Goal: Task Accomplishment & Management: Manage account settings

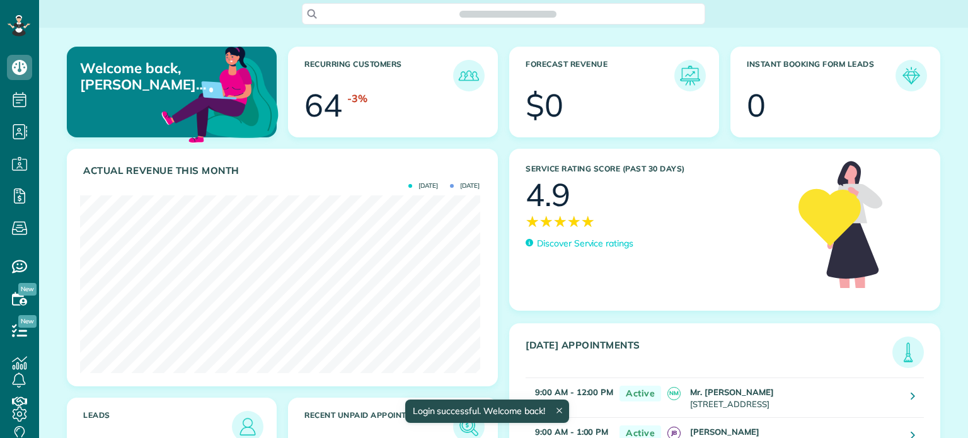
scroll to position [177, 400]
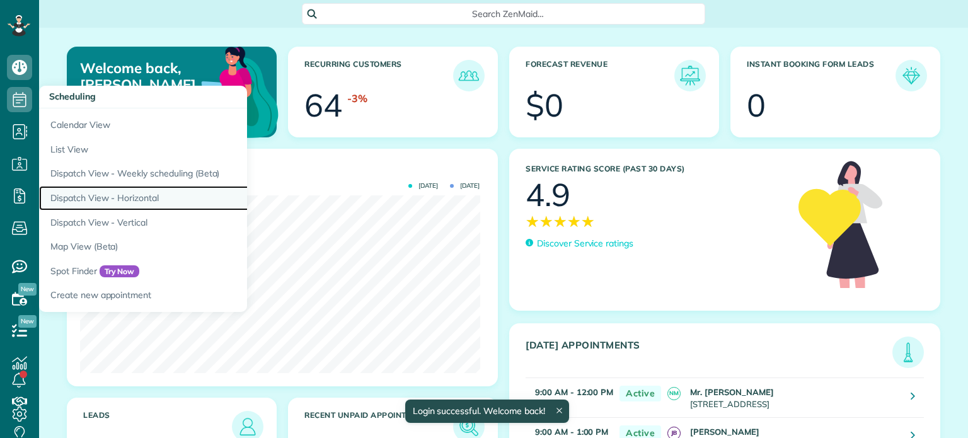
click at [96, 200] on link "Dispatch View - Horizontal" at bounding box center [196, 198] width 315 height 25
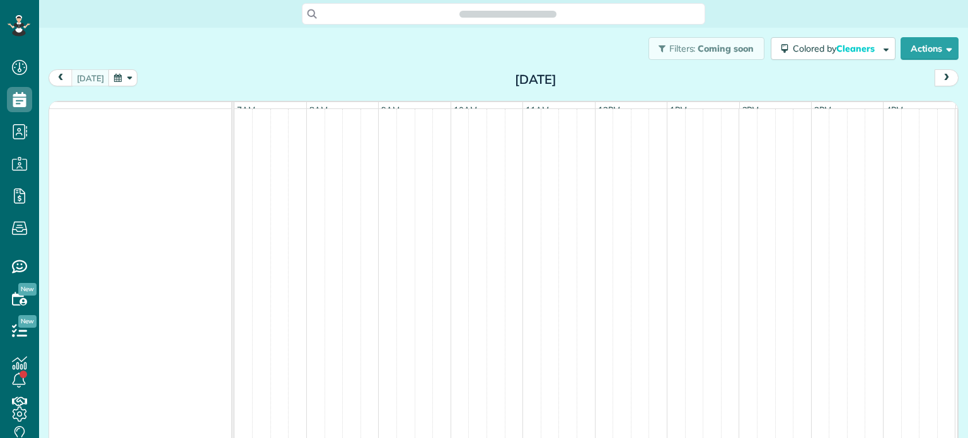
scroll to position [6, 6]
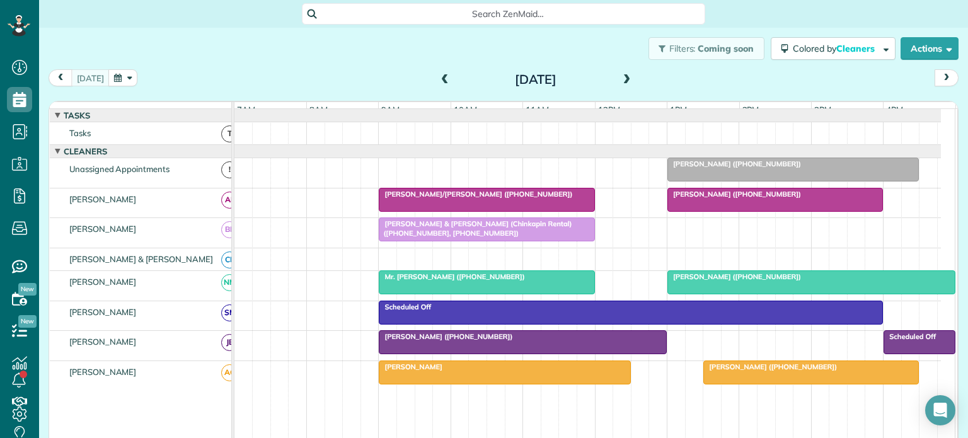
click at [622, 78] on span at bounding box center [627, 79] width 14 height 11
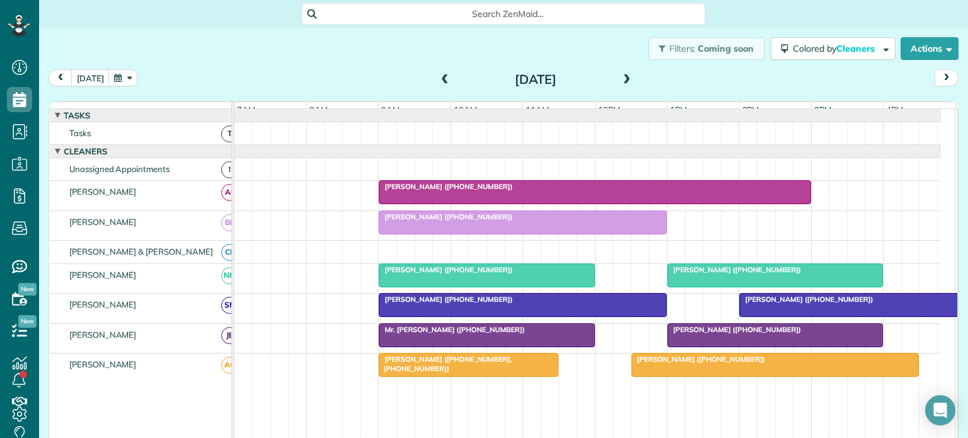
click at [622, 78] on span at bounding box center [627, 79] width 14 height 11
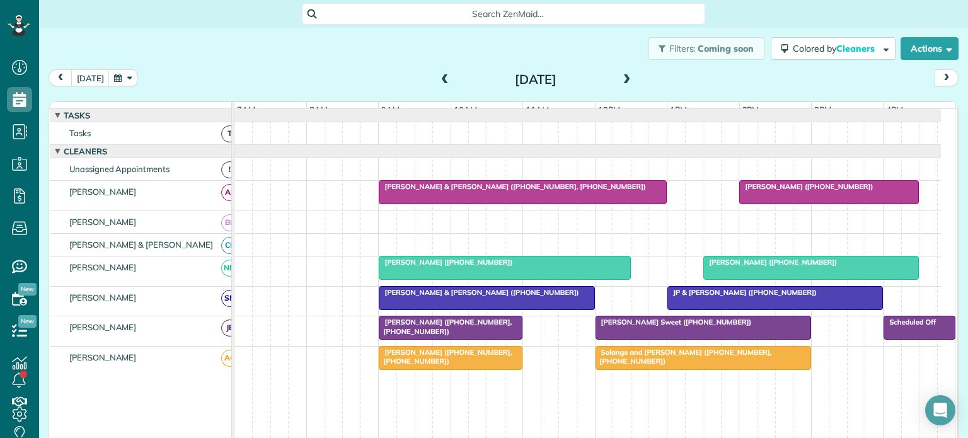
click at [622, 78] on span at bounding box center [627, 79] width 14 height 11
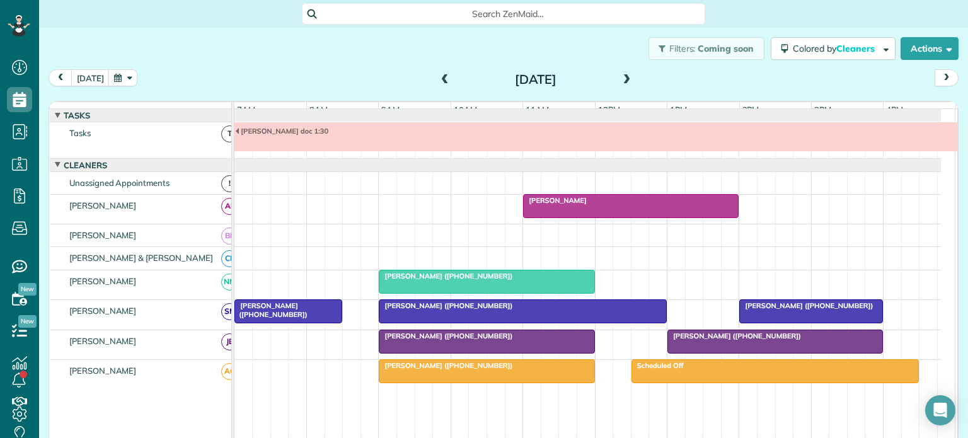
scroll to position [13, 0]
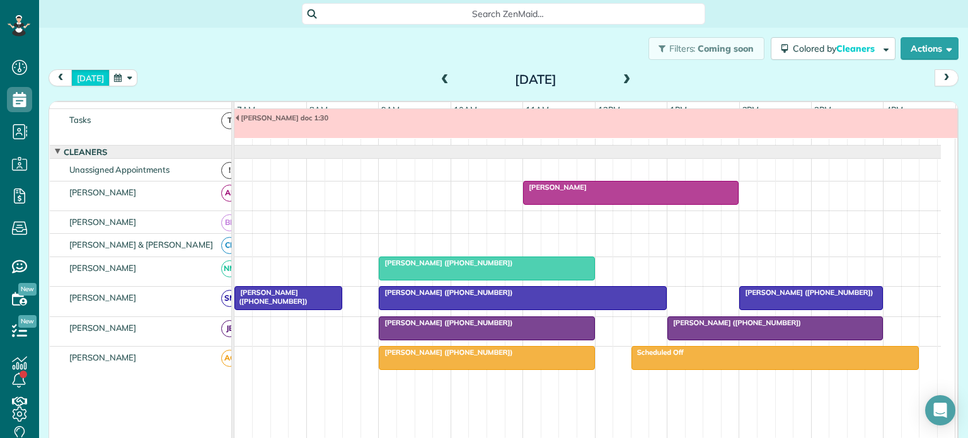
click at [91, 76] on button "[DATE]" at bounding box center [90, 77] width 38 height 17
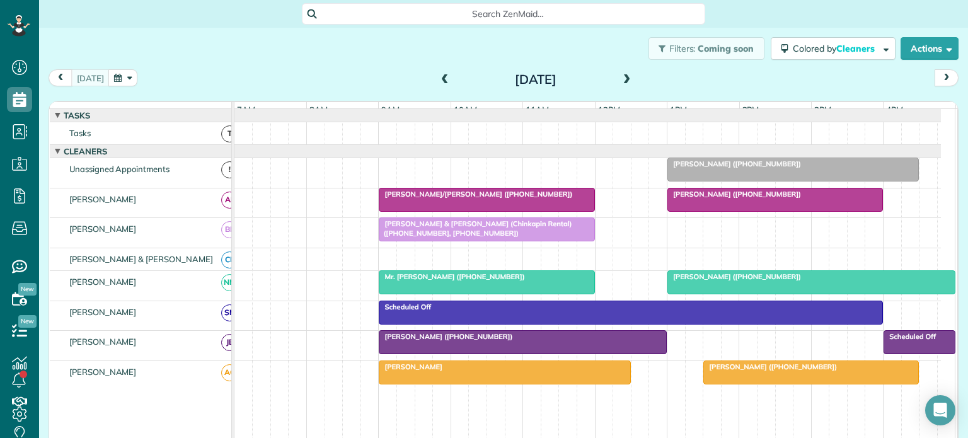
click at [709, 168] on span "[PERSON_NAME] ([PHONE_NUMBER])" at bounding box center [734, 164] width 135 height 9
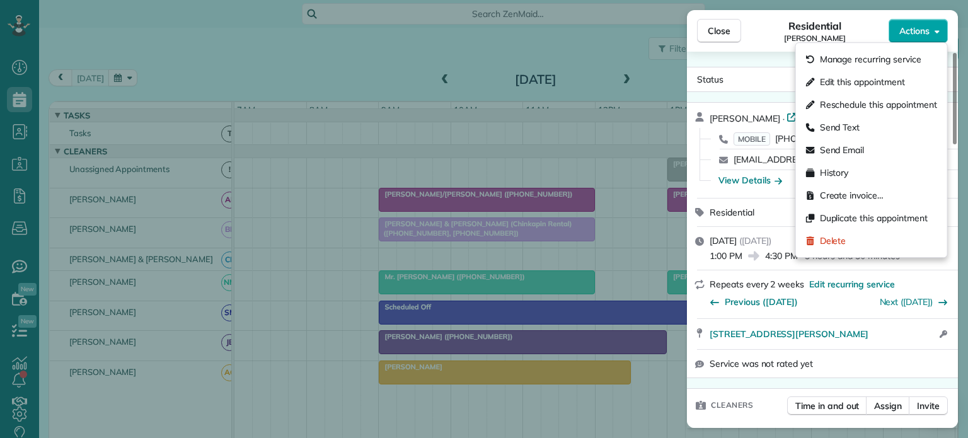
click at [913, 29] on span "Actions" at bounding box center [915, 31] width 30 height 13
click at [837, 78] on span "Edit this appointment" at bounding box center [862, 82] width 85 height 13
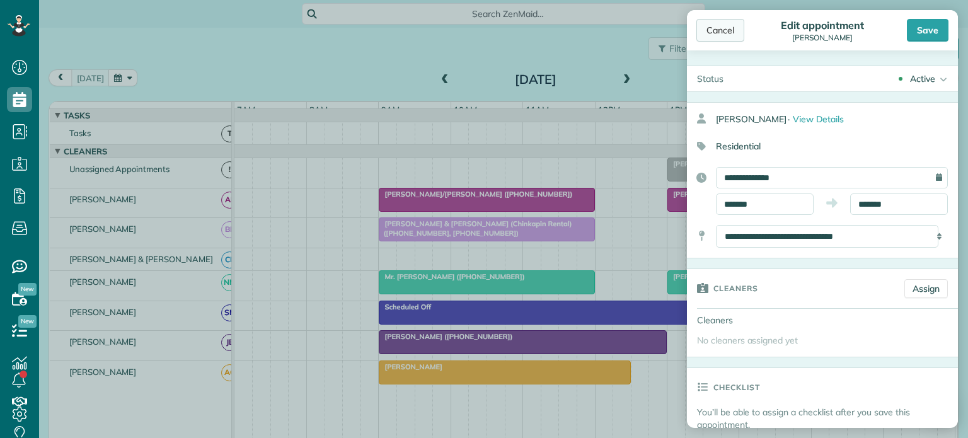
click at [723, 30] on div "Cancel" at bounding box center [721, 30] width 48 height 23
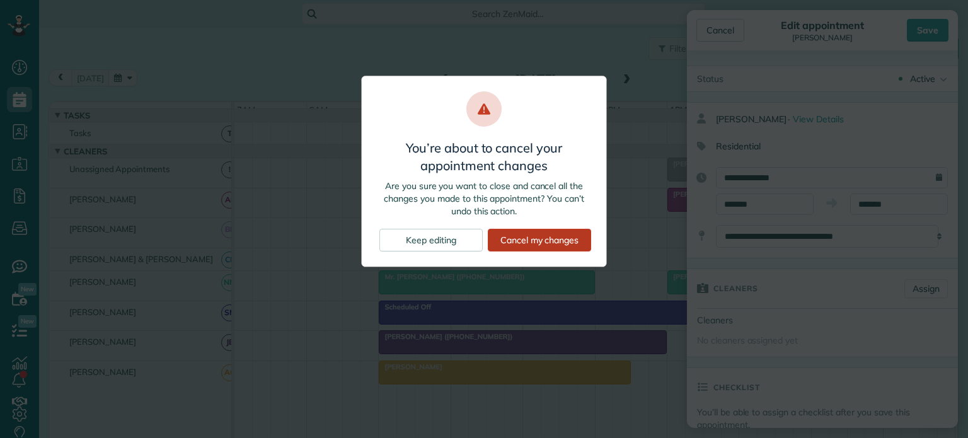
click at [538, 240] on div "Cancel my changes" at bounding box center [539, 240] width 103 height 23
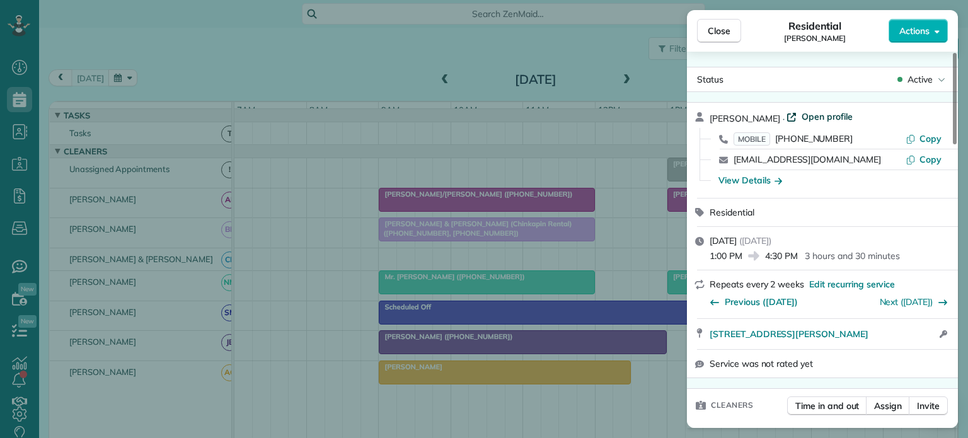
click at [847, 118] on span "Open profile" at bounding box center [827, 116] width 51 height 13
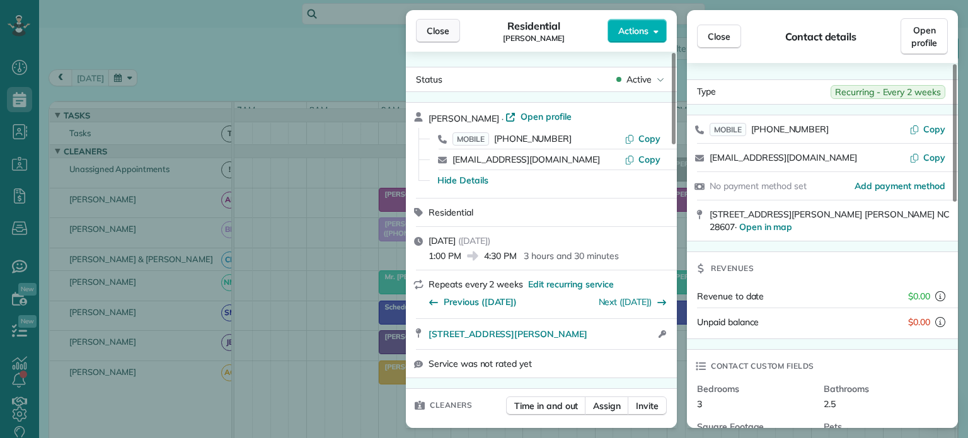
click at [434, 28] on span "Close" at bounding box center [438, 31] width 23 height 13
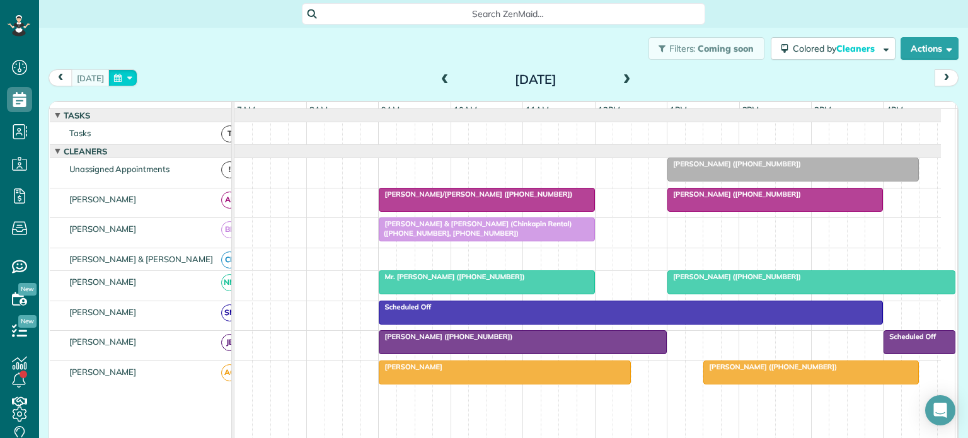
click at [123, 74] on button "button" at bounding box center [122, 77] width 29 height 17
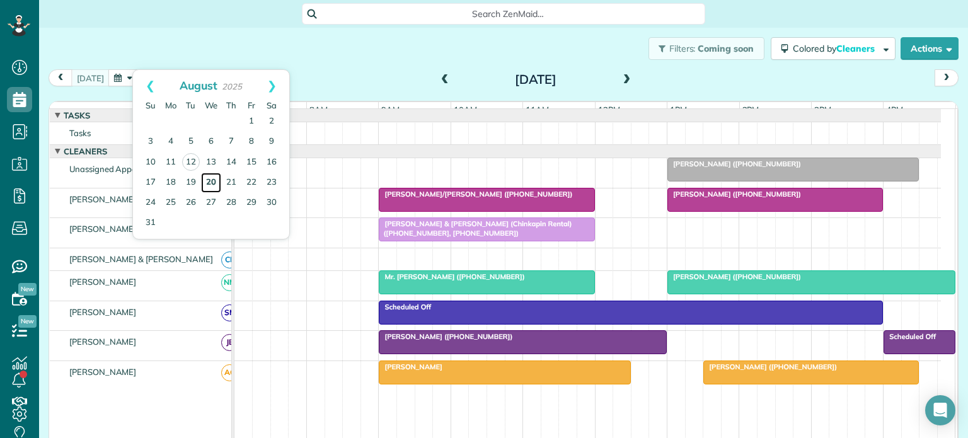
click at [209, 178] on link "20" at bounding box center [211, 183] width 20 height 20
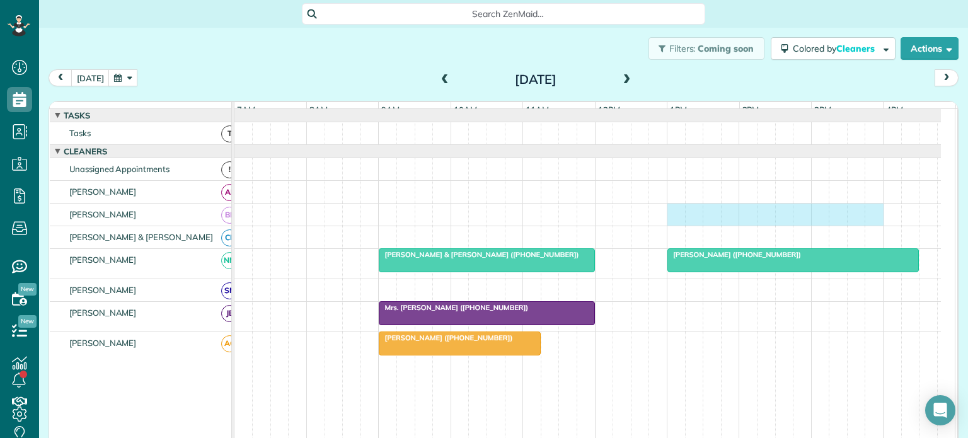
drag, startPoint x: 674, startPoint y: 219, endPoint x: 873, endPoint y: 245, distance: 200.9
click at [873, 245] on tbody "Carrie Policinski (+19197410777) Tom & Cindy Wilson (+15613386425) Mrs. Terri B…" at bounding box center [588, 327] width 707 height 437
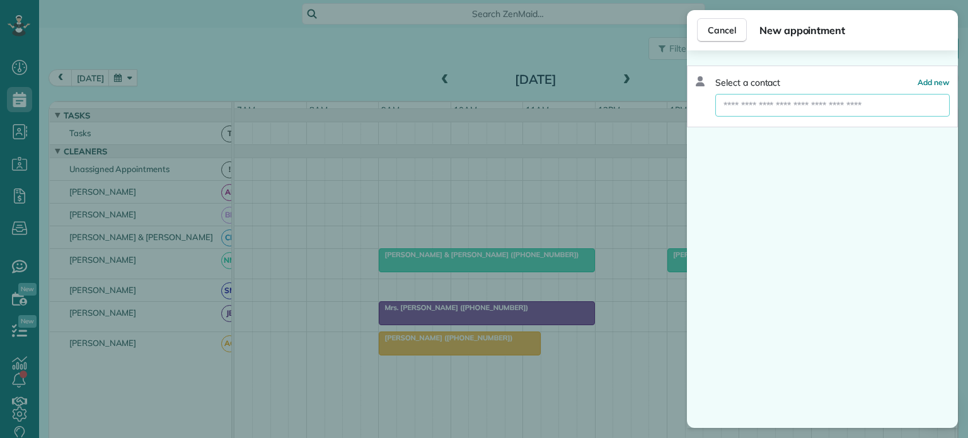
click at [802, 105] on input "text" at bounding box center [833, 105] width 235 height 23
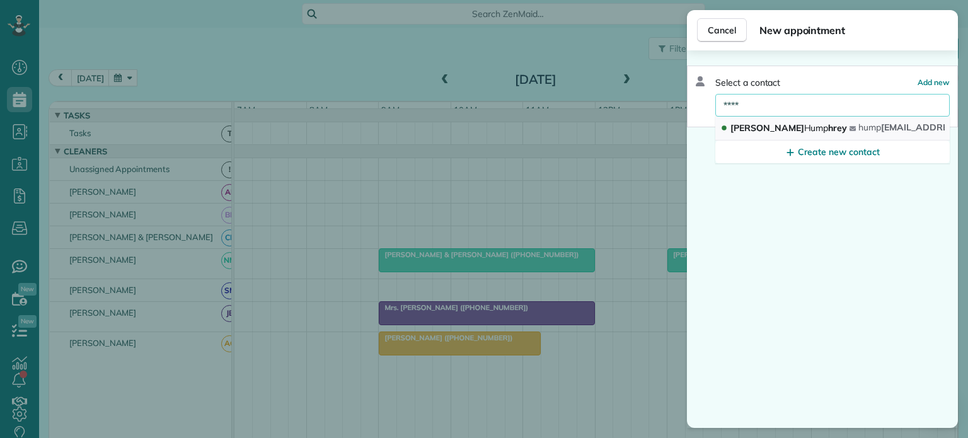
type input "****"
click at [804, 127] on span "Hump" at bounding box center [816, 127] width 25 height 11
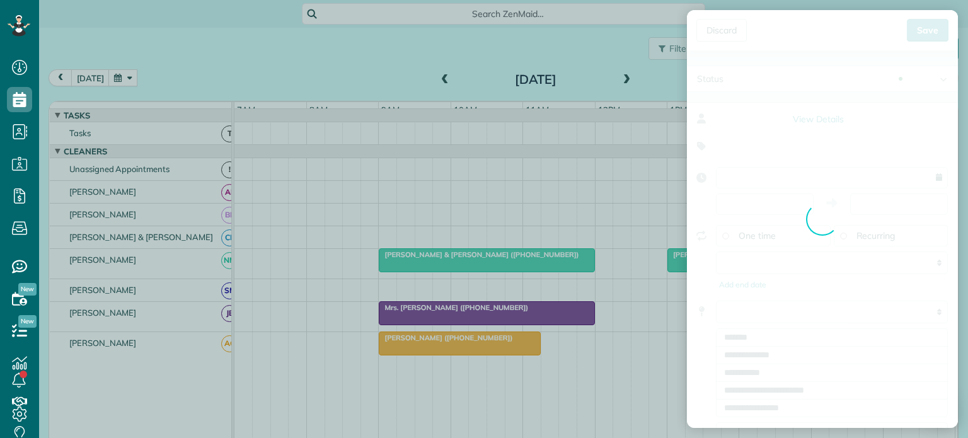
type input "**********"
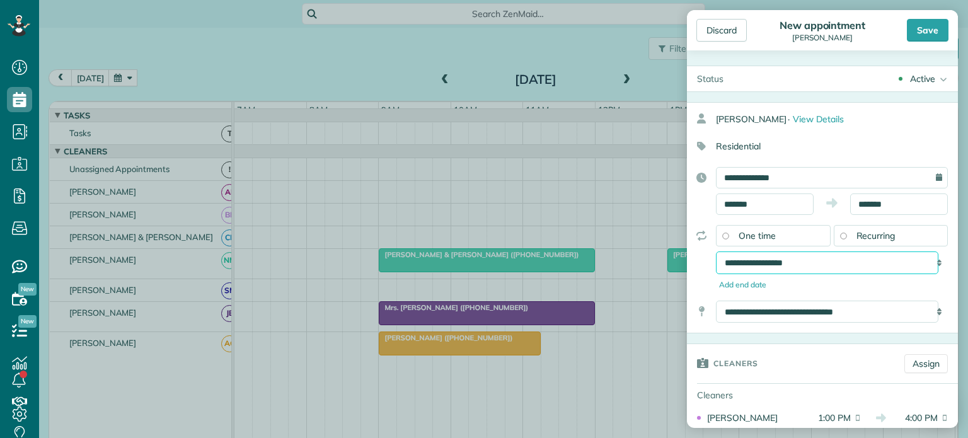
click at [821, 255] on select "**********" at bounding box center [827, 263] width 223 height 23
select select "**********"
click at [716, 252] on select "**********" at bounding box center [827, 263] width 223 height 23
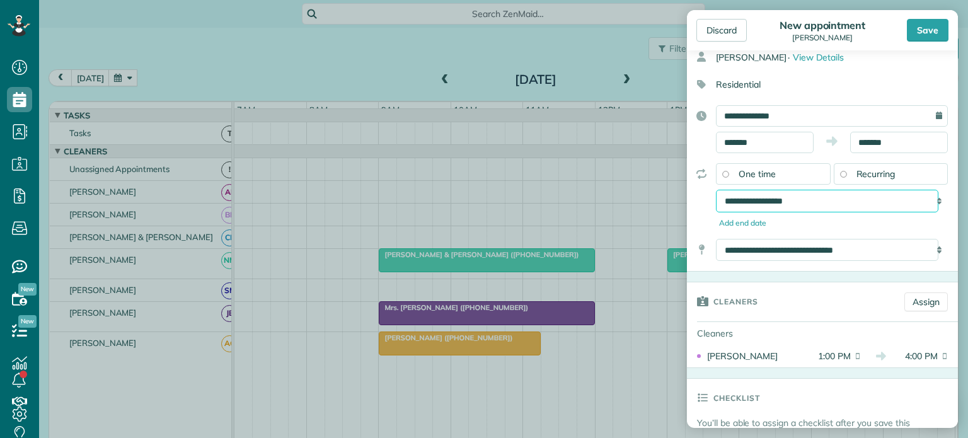
scroll to position [126, 0]
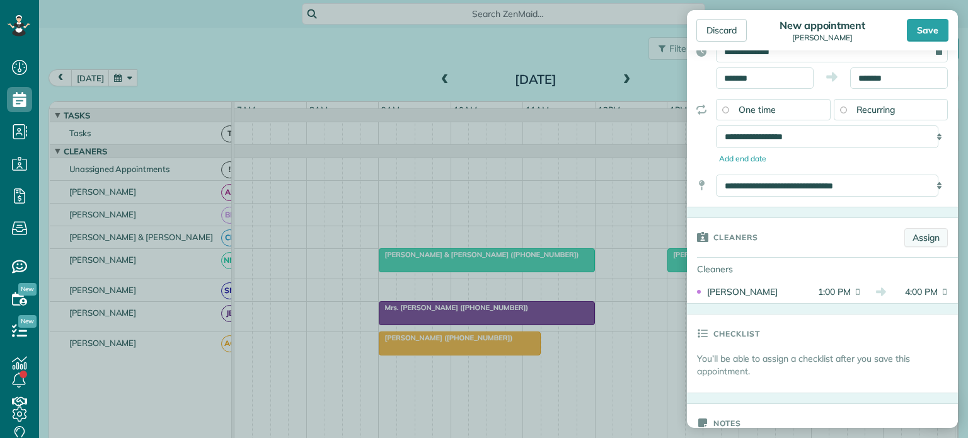
click at [922, 238] on link "Assign" at bounding box center [927, 237] width 44 height 19
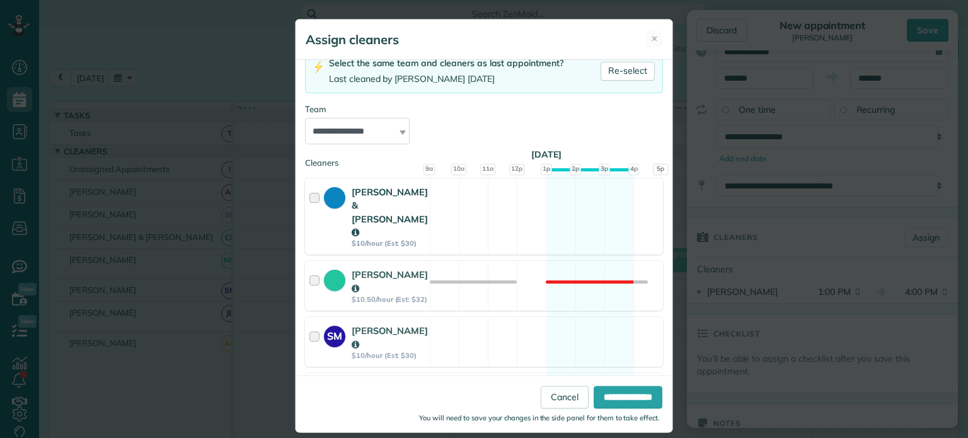
scroll to position [242, 0]
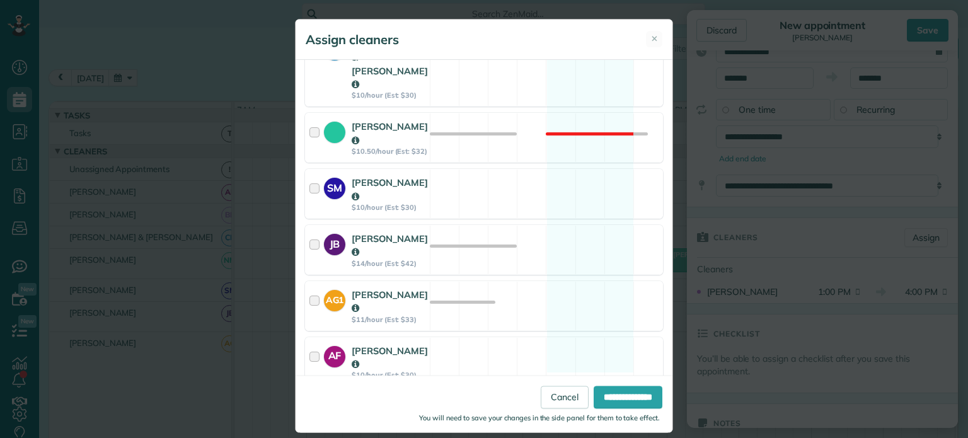
click at [310, 400] on div at bounding box center [317, 418] width 15 height 36
click at [310, 344] on div at bounding box center [317, 362] width 15 height 36
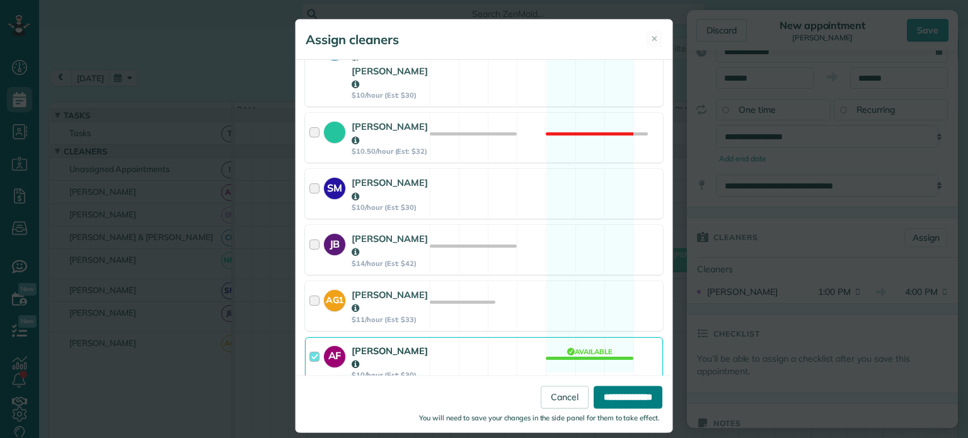
click at [621, 400] on input "**********" at bounding box center [628, 397] width 69 height 23
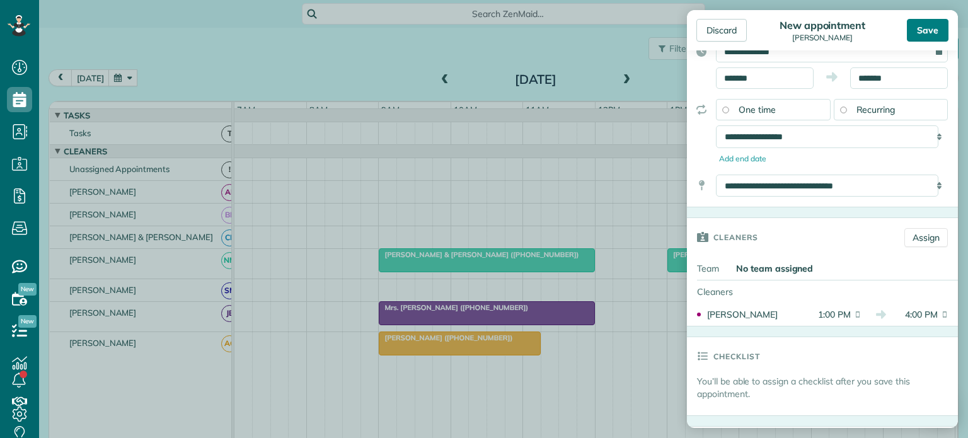
click at [935, 26] on div "Save" at bounding box center [928, 30] width 42 height 23
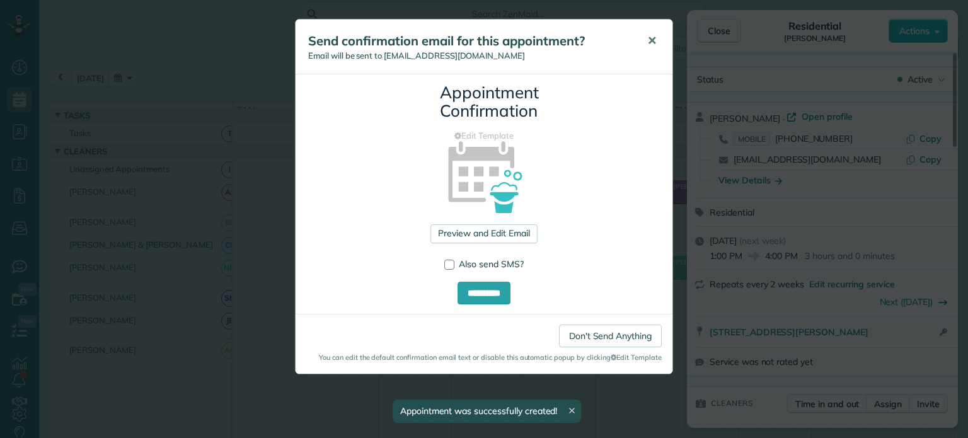
click at [655, 39] on span "✕" at bounding box center [651, 40] width 9 height 15
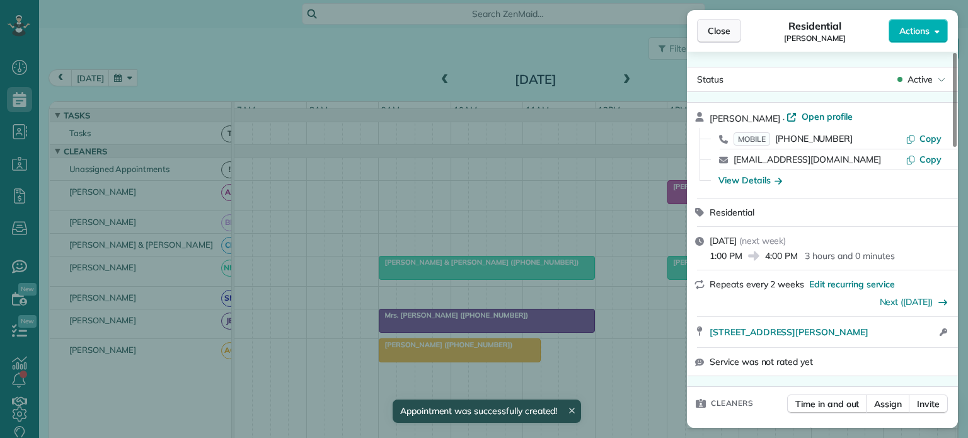
click at [727, 32] on span "Close" at bounding box center [719, 31] width 23 height 13
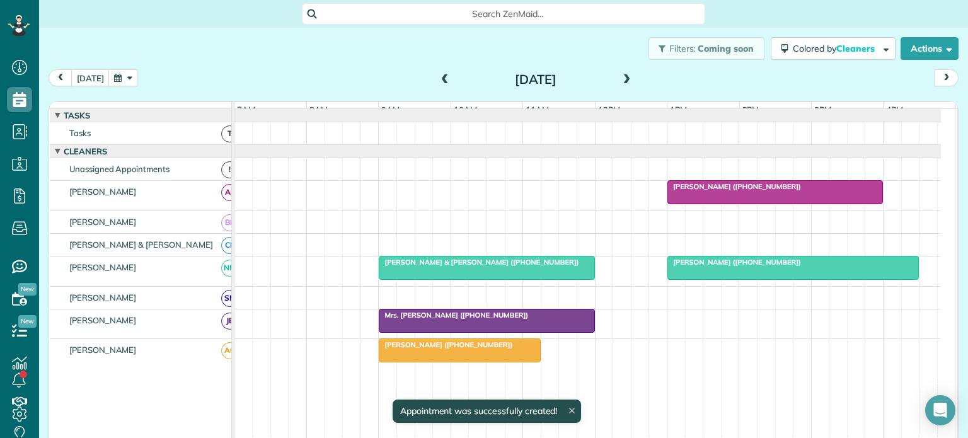
click at [126, 73] on button "button" at bounding box center [122, 77] width 29 height 17
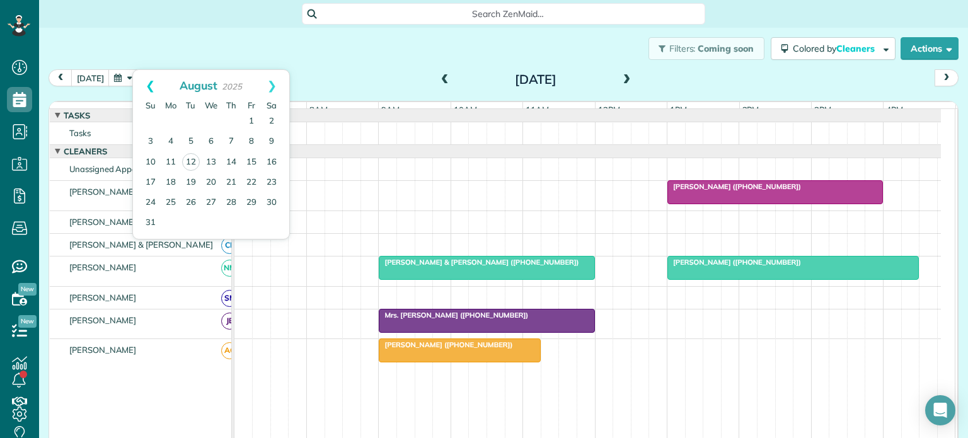
click at [148, 83] on link "Prev" at bounding box center [150, 86] width 35 height 32
click at [189, 201] on link "29" at bounding box center [191, 202] width 20 height 20
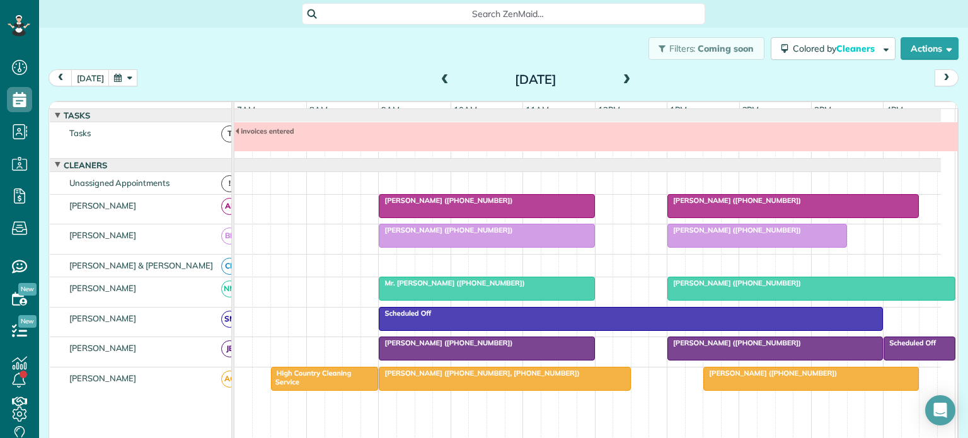
scroll to position [13, 0]
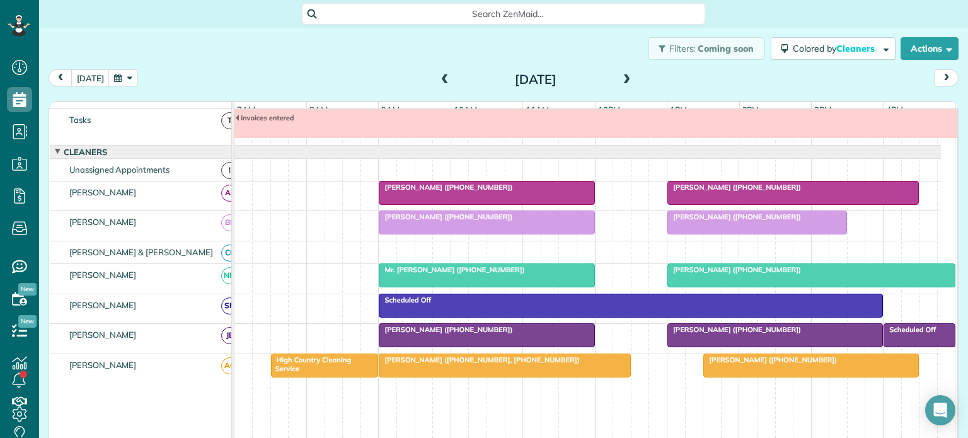
click at [722, 200] on div at bounding box center [793, 193] width 250 height 23
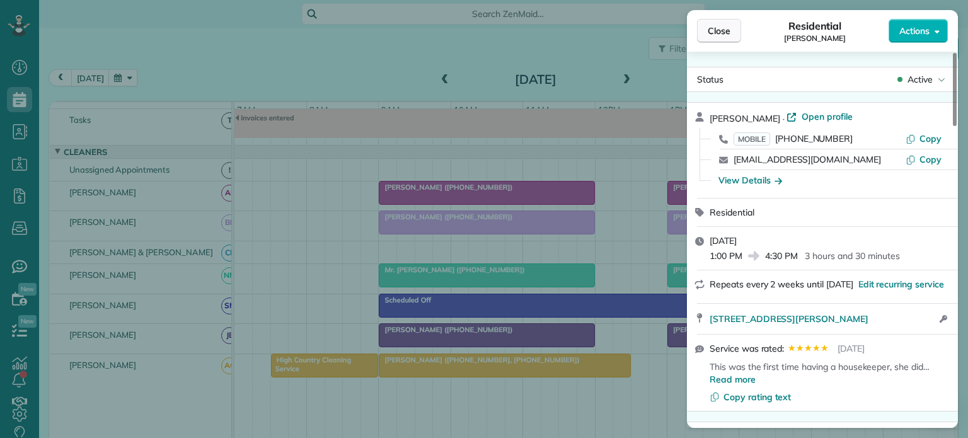
click at [720, 32] on span "Close" at bounding box center [719, 31] width 23 height 13
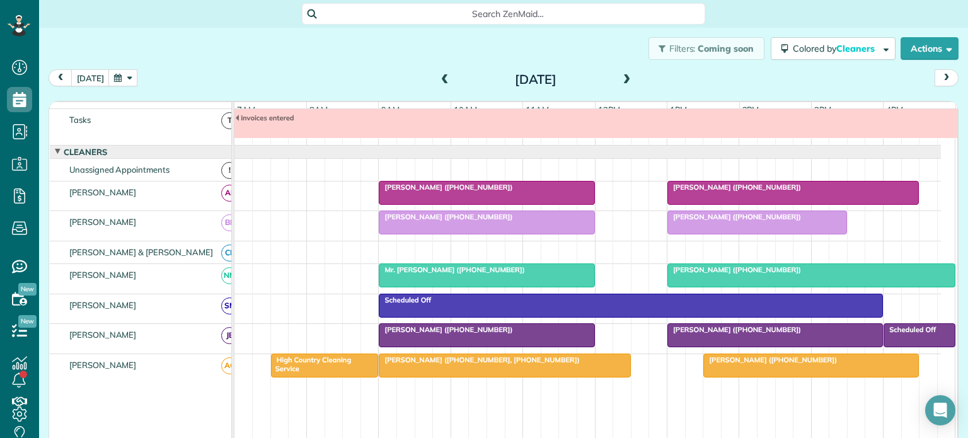
click at [119, 78] on button "button" at bounding box center [122, 77] width 29 height 17
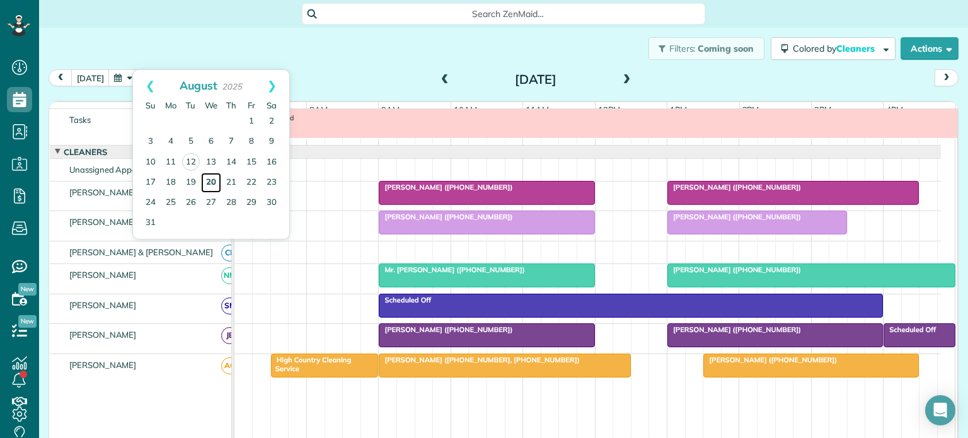
click at [210, 177] on link "20" at bounding box center [211, 183] width 20 height 20
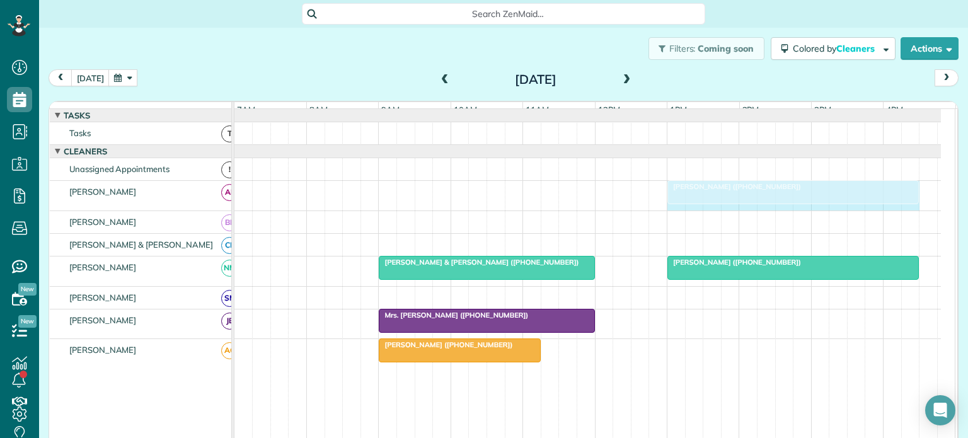
drag, startPoint x: 881, startPoint y: 198, endPoint x: 900, endPoint y: 196, distance: 19.6
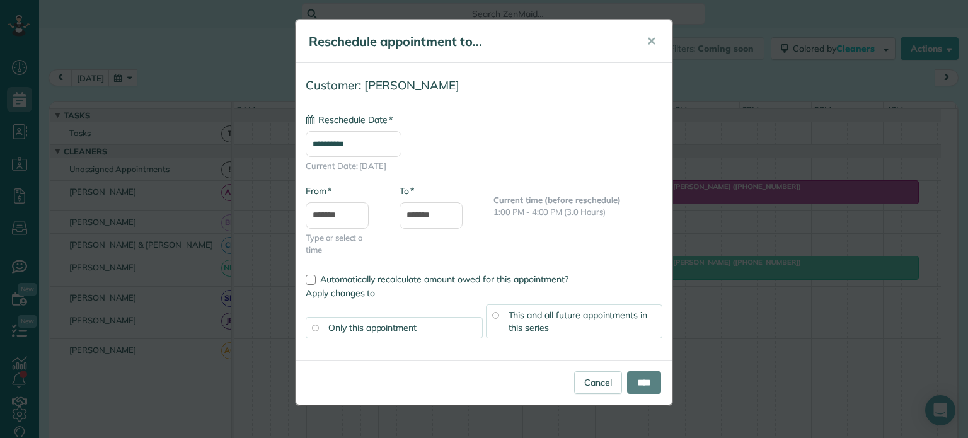
type input "**********"
click at [528, 321] on span "This and all future appointments in this series" at bounding box center [578, 322] width 139 height 24
click at [639, 380] on input "****" at bounding box center [644, 382] width 34 height 23
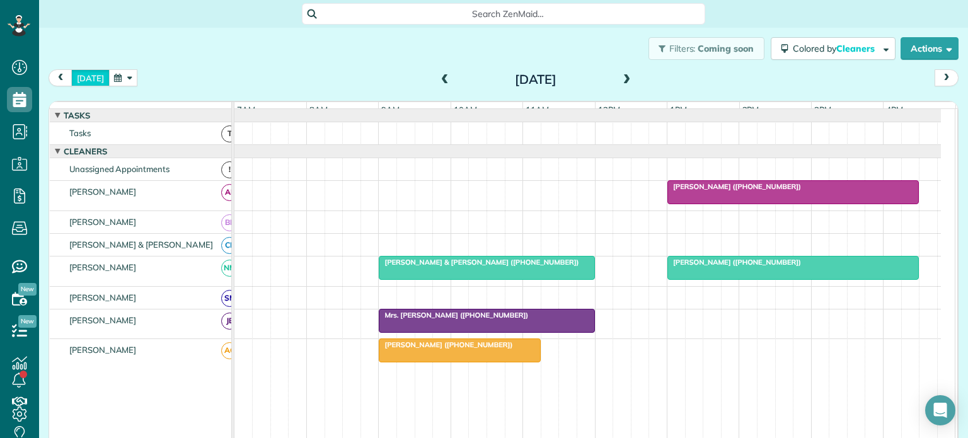
click at [88, 79] on button "[DATE]" at bounding box center [90, 77] width 38 height 17
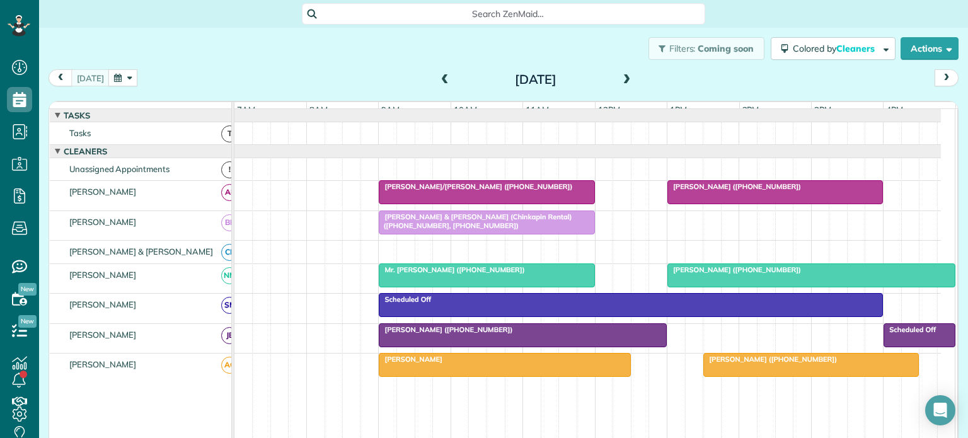
click at [620, 78] on span at bounding box center [627, 79] width 14 height 11
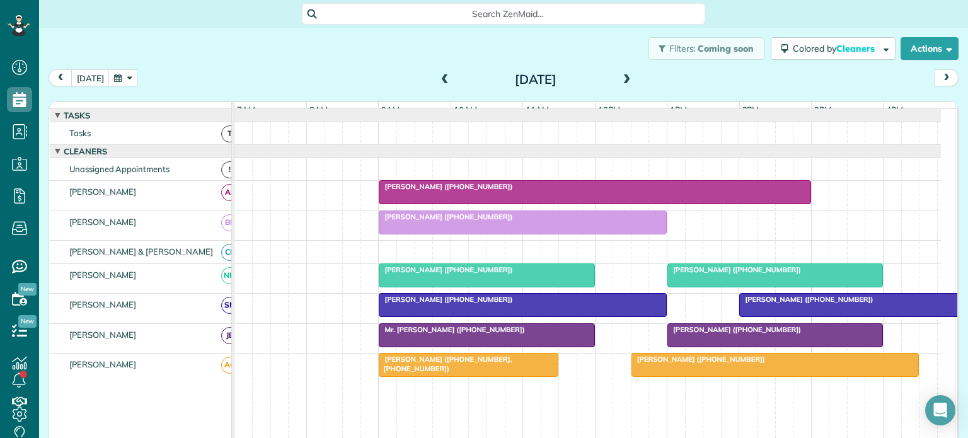
click at [622, 76] on span at bounding box center [627, 79] width 14 height 11
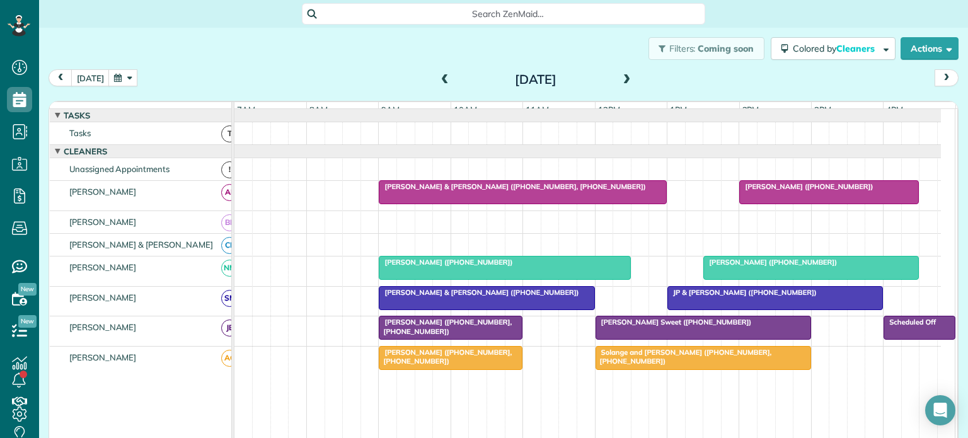
click at [438, 78] on span at bounding box center [445, 79] width 14 height 11
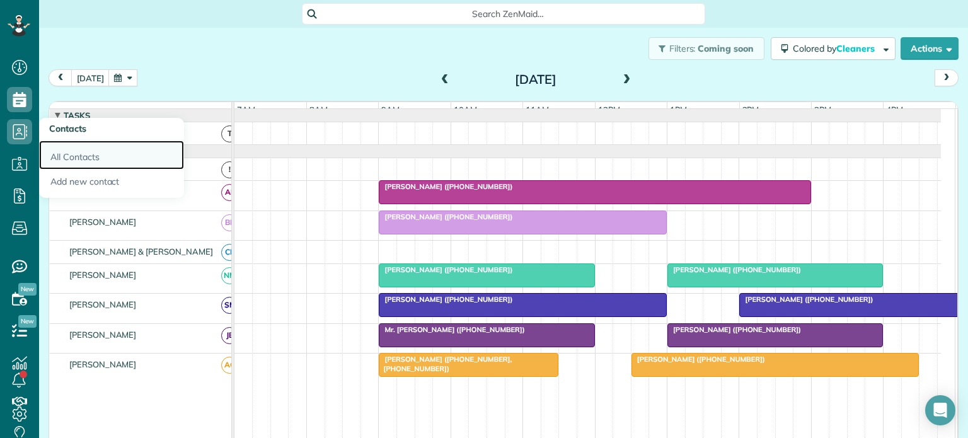
click at [83, 153] on link "All Contacts" at bounding box center [111, 155] width 145 height 29
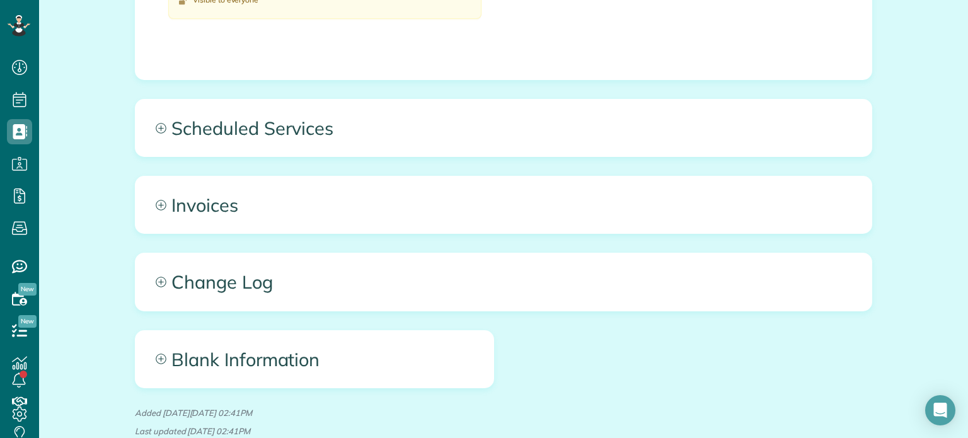
scroll to position [883, 0]
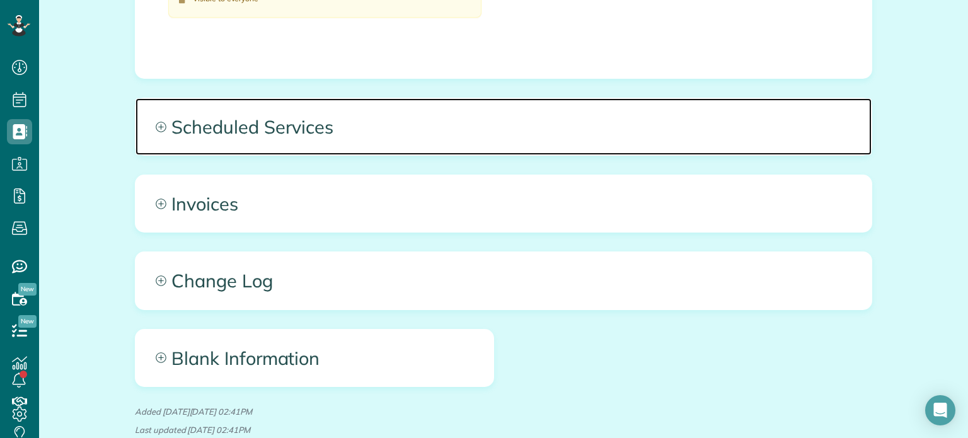
click at [221, 128] on span "Scheduled Services" at bounding box center [504, 126] width 736 height 57
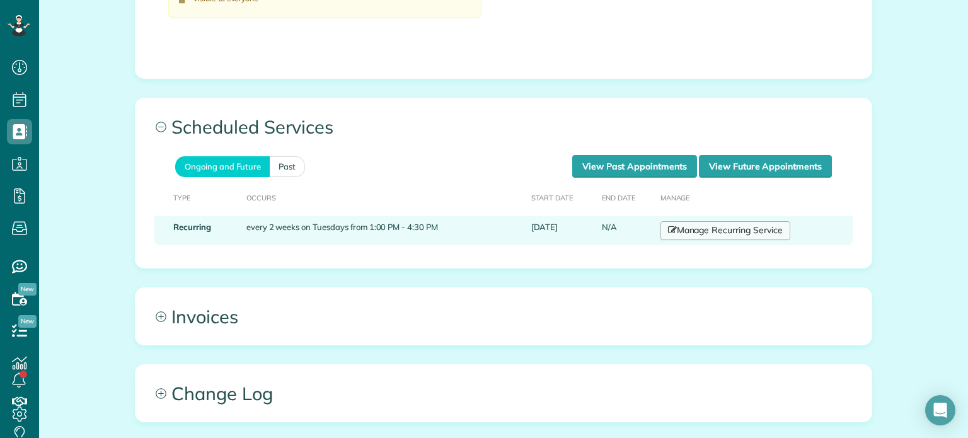
click at [704, 225] on link "Manage Recurring Service" at bounding box center [726, 230] width 130 height 19
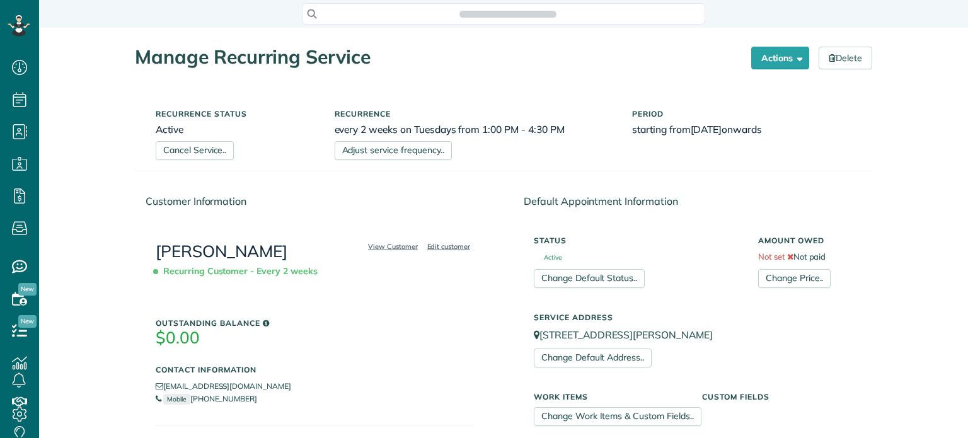
scroll to position [438, 38]
click at [200, 149] on link "Cancel Service.." at bounding box center [195, 150] width 78 height 19
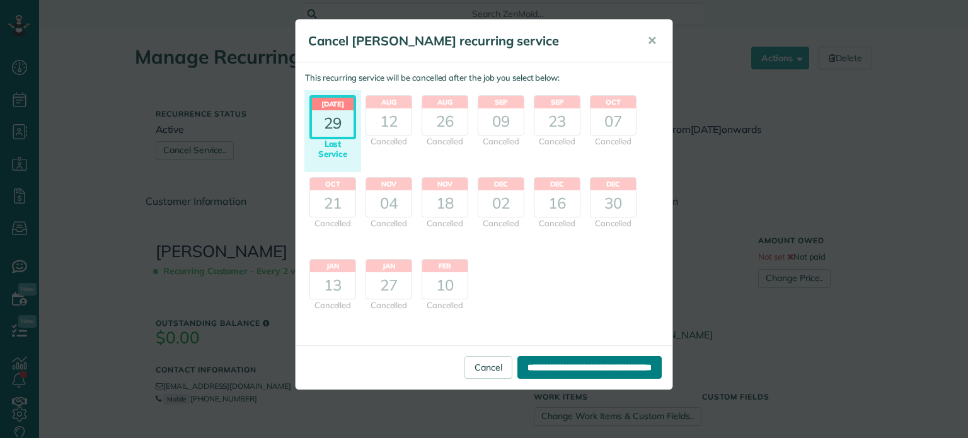
click at [566, 365] on input "**********" at bounding box center [590, 367] width 144 height 23
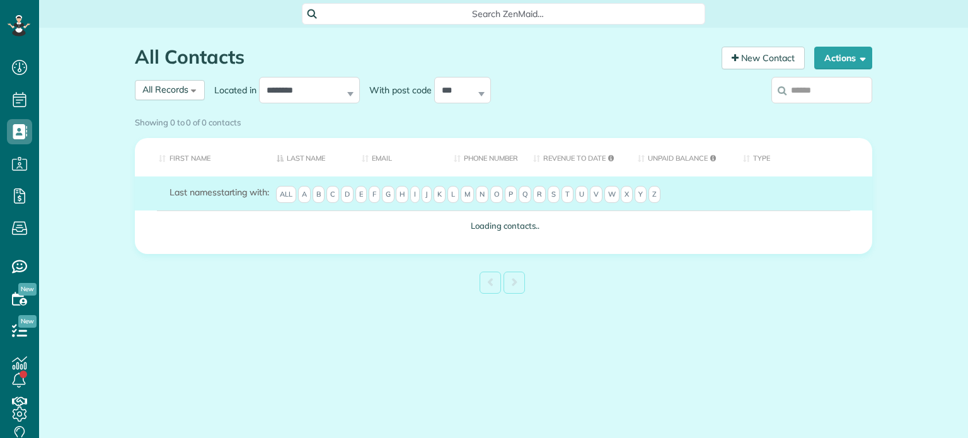
scroll to position [6, 6]
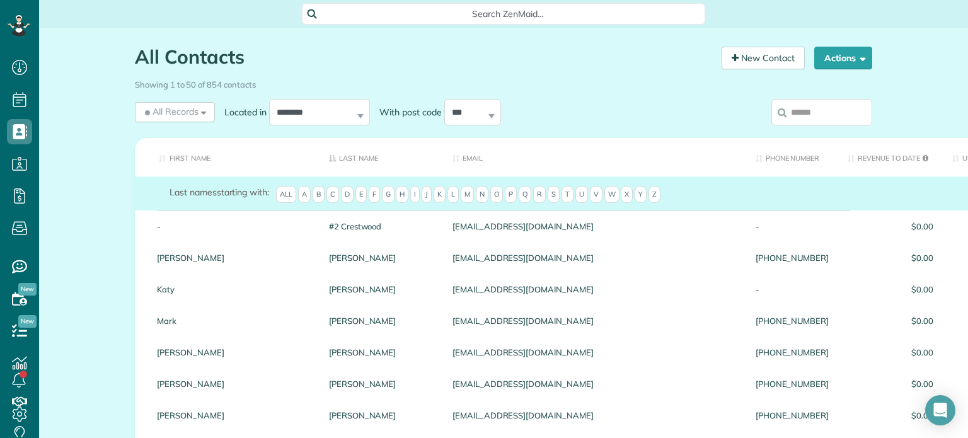
click at [803, 113] on input "search" at bounding box center [822, 112] width 101 height 26
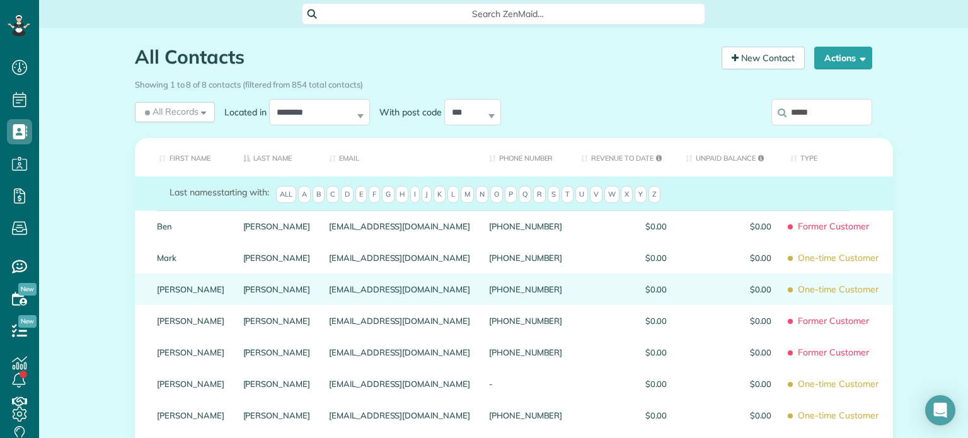
type input "*****"
click at [163, 294] on link "Jill" at bounding box center [190, 289] width 67 height 9
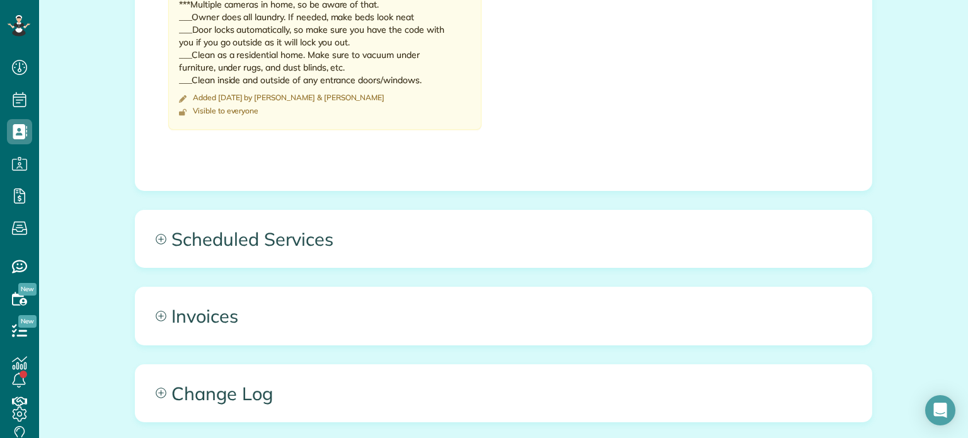
scroll to position [567, 0]
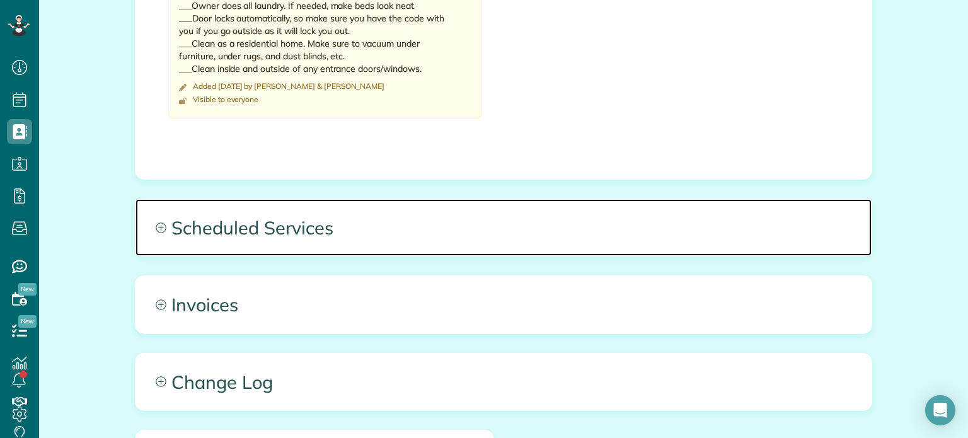
click at [270, 221] on span "Scheduled Services" at bounding box center [504, 227] width 736 height 57
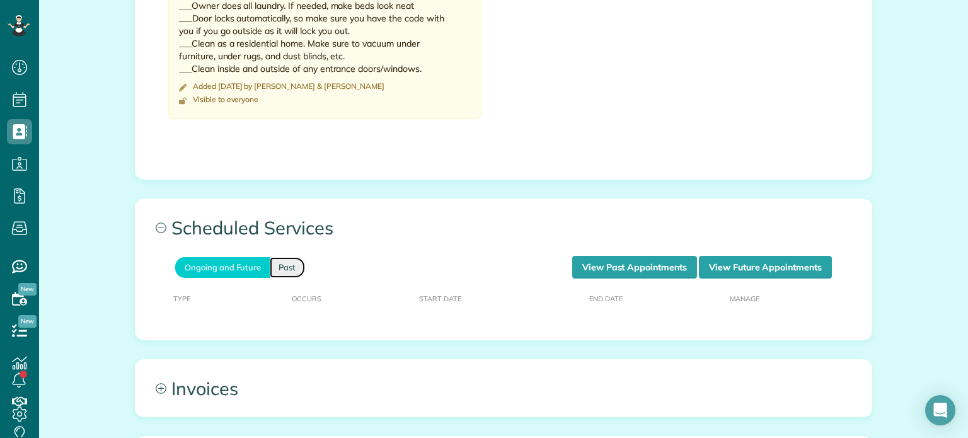
click at [282, 269] on link "Past" at bounding box center [287, 267] width 35 height 21
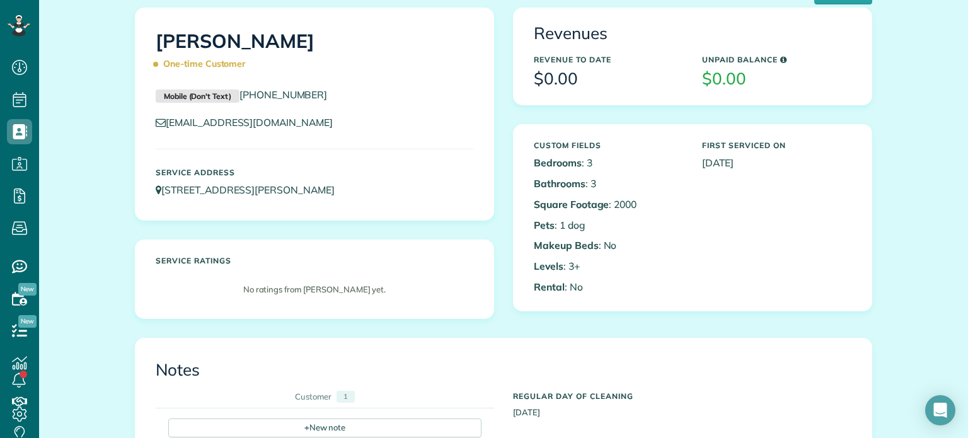
scroll to position [0, 0]
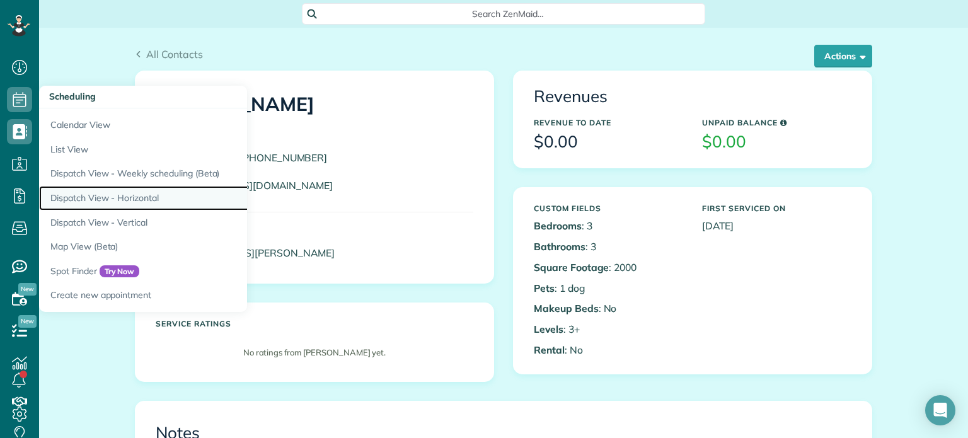
click at [93, 195] on link "Dispatch View - Horizontal" at bounding box center [196, 198] width 315 height 25
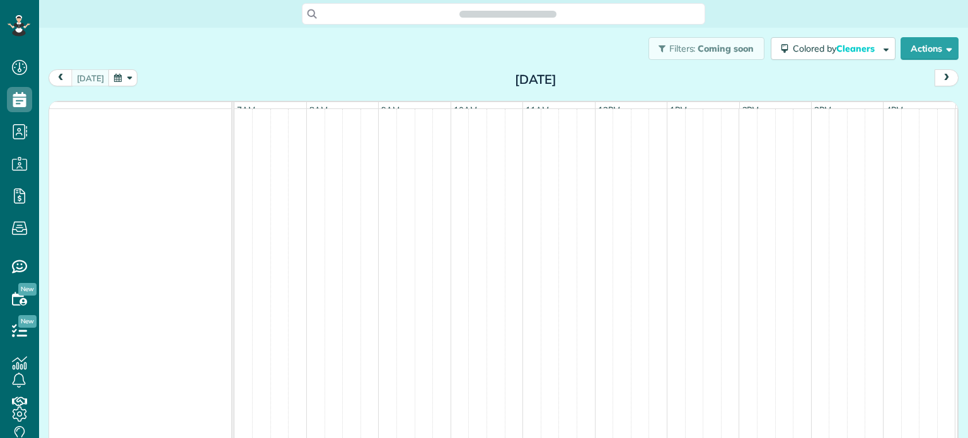
scroll to position [6, 6]
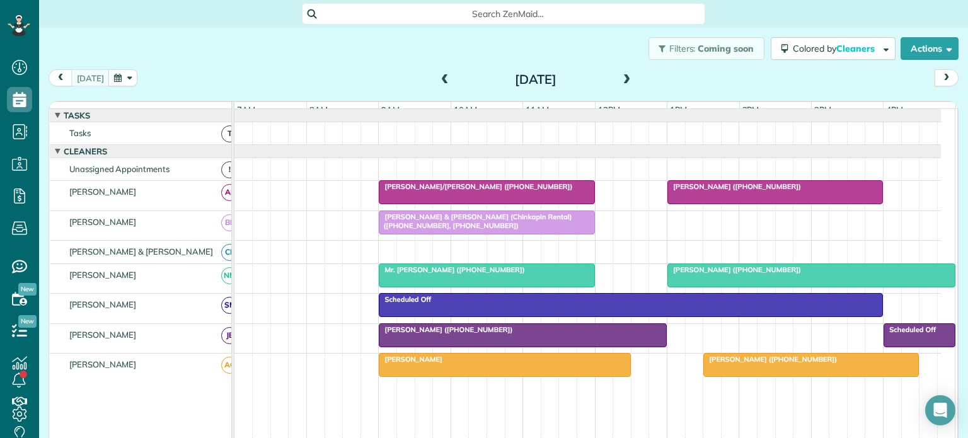
click at [410, 364] on span "[PERSON_NAME]" at bounding box center [410, 359] width 65 height 9
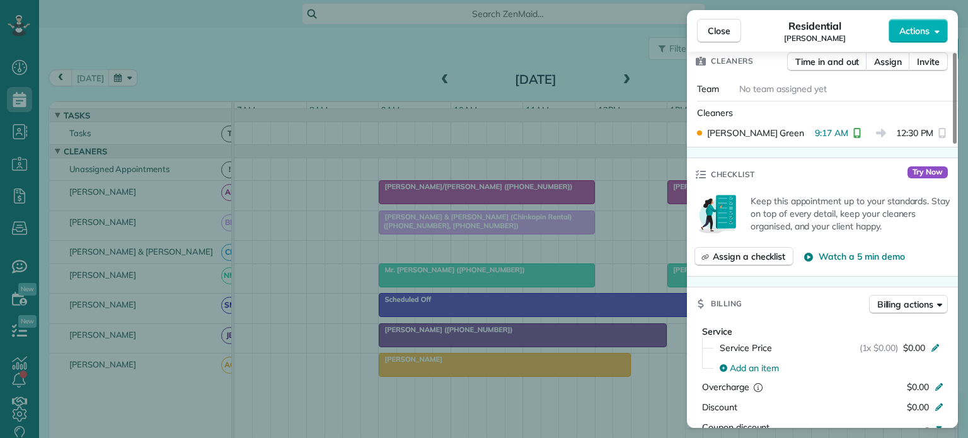
scroll to position [378, 0]
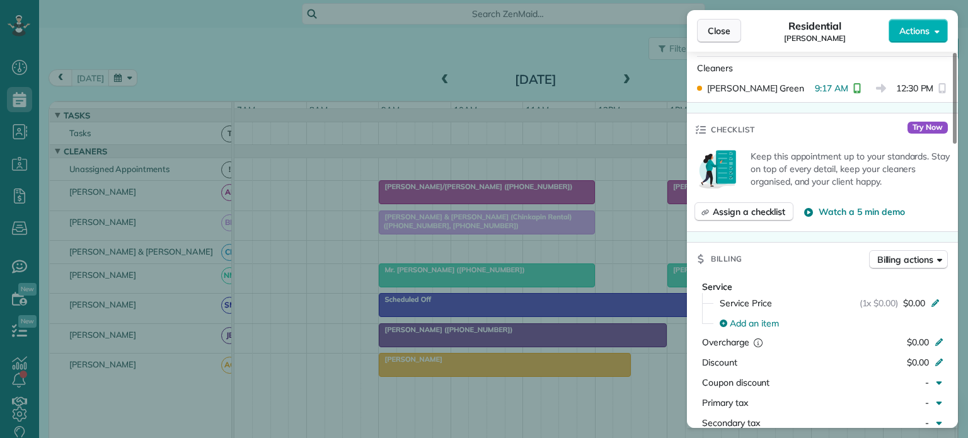
click at [724, 28] on span "Close" at bounding box center [719, 31] width 23 height 13
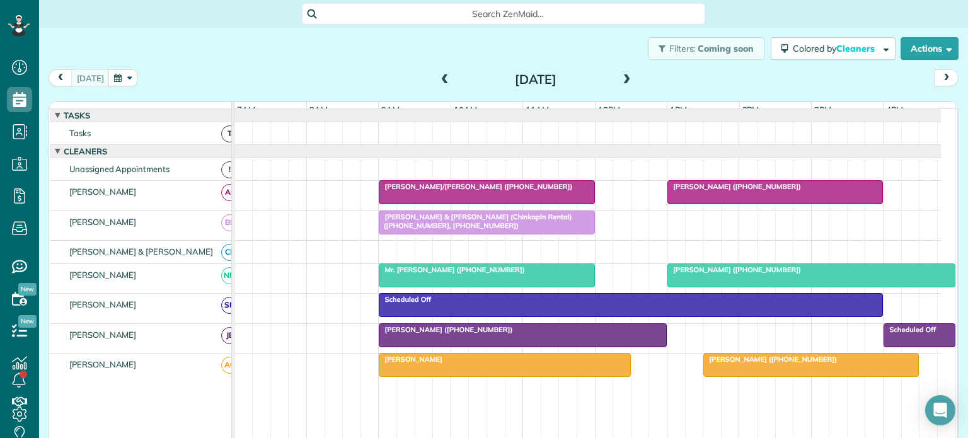
click at [451, 364] on div "[PERSON_NAME]" at bounding box center [505, 359] width 244 height 9
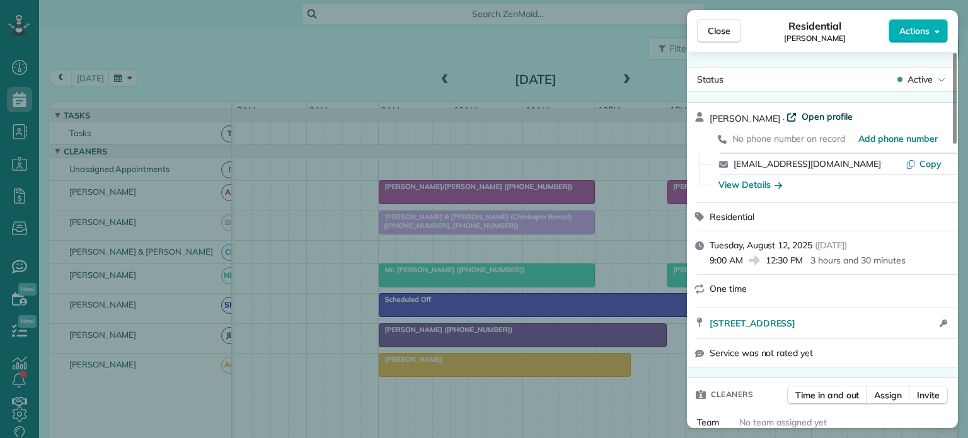
click at [815, 114] on span "Open profile" at bounding box center [827, 116] width 51 height 13
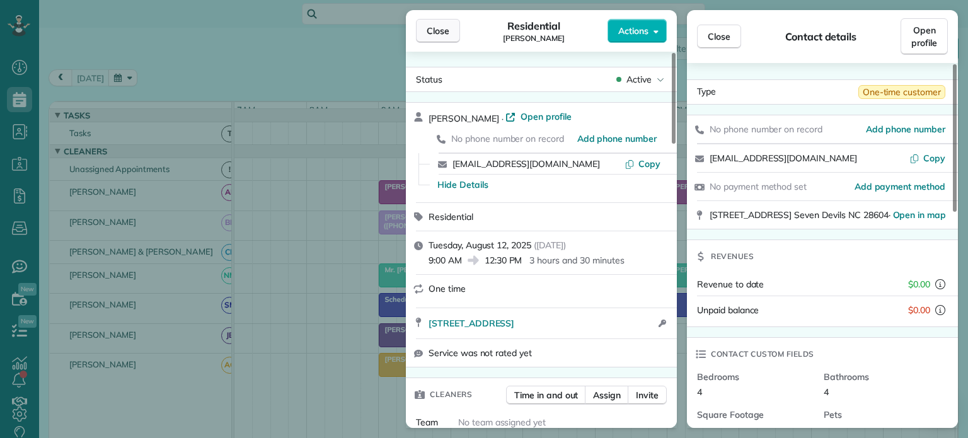
click at [435, 33] on span "Close" at bounding box center [438, 31] width 23 height 13
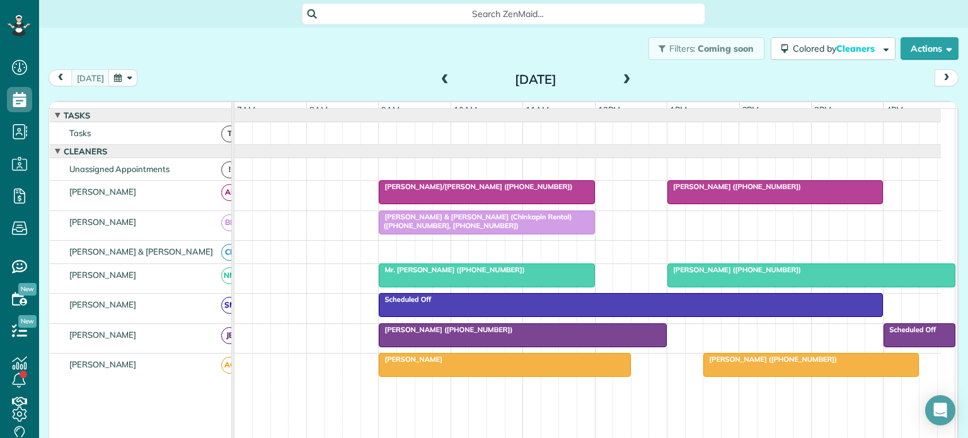
click at [623, 76] on span at bounding box center [627, 79] width 14 height 11
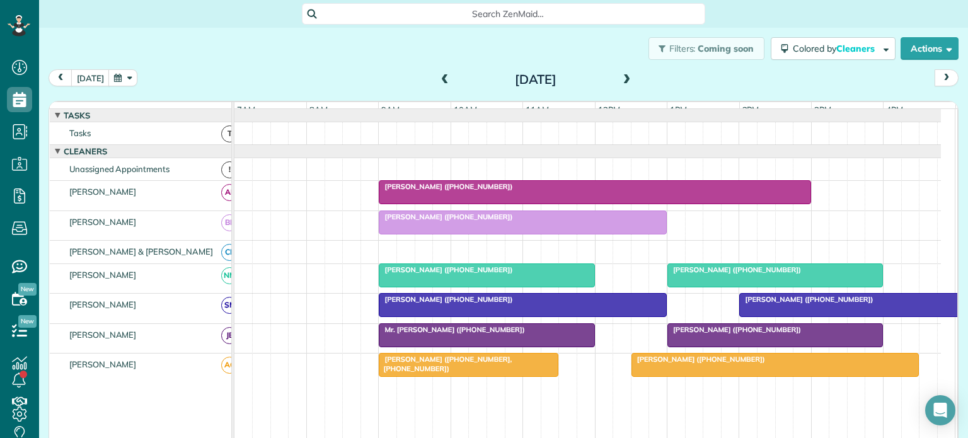
click at [622, 76] on span at bounding box center [627, 79] width 14 height 11
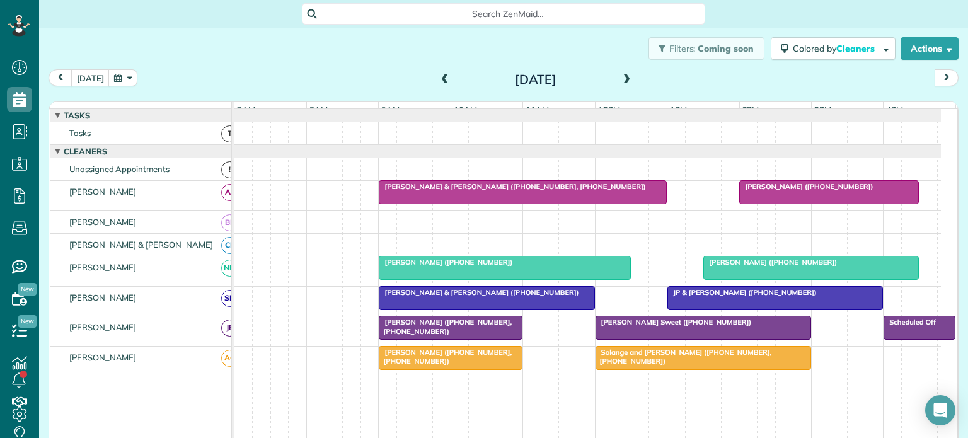
click at [622, 79] on span at bounding box center [627, 79] width 14 height 11
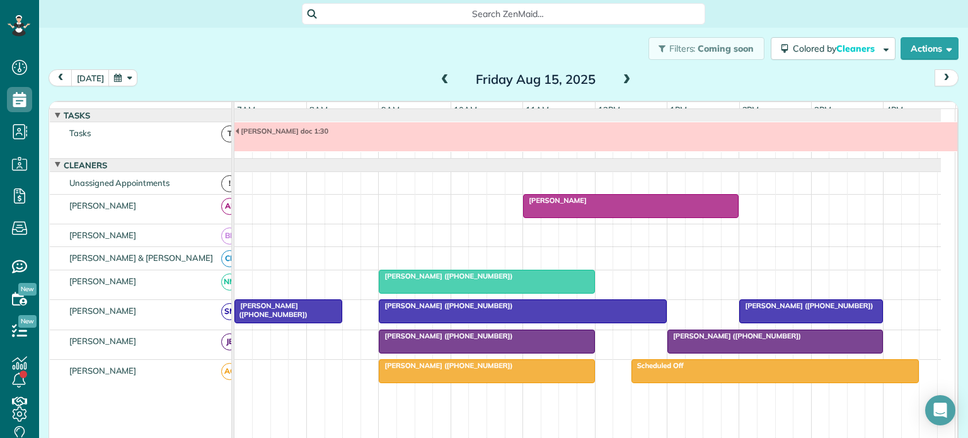
scroll to position [13, 0]
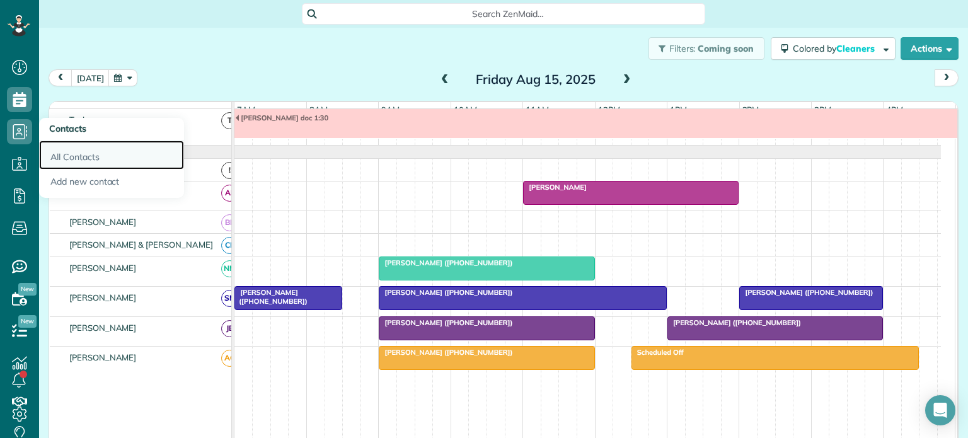
click at [83, 152] on link "All Contacts" at bounding box center [111, 155] width 145 height 29
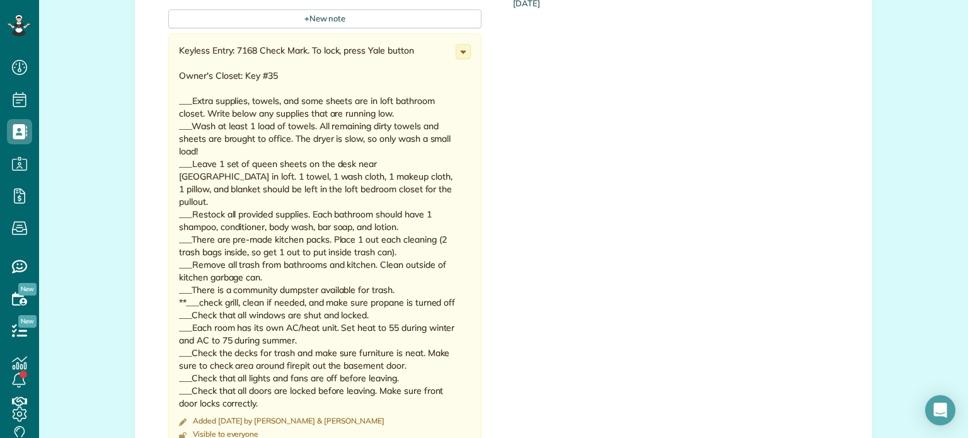
scroll to position [441, 0]
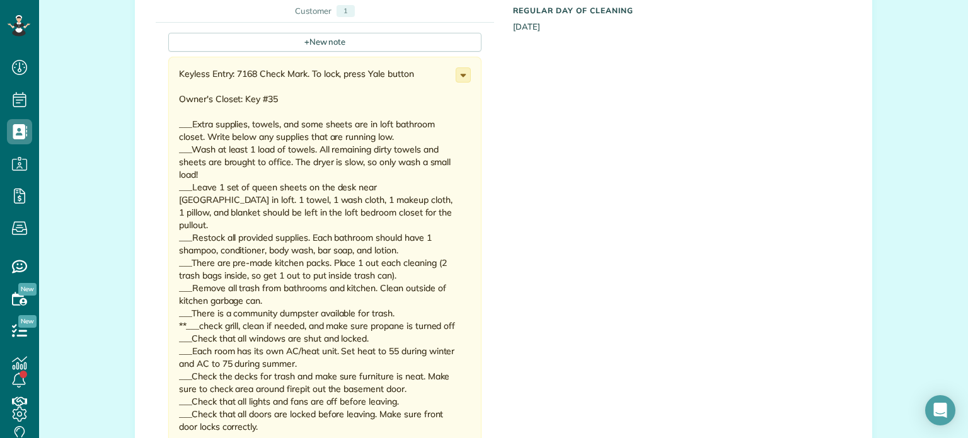
click at [458, 70] on icon at bounding box center [463, 75] width 14 height 14
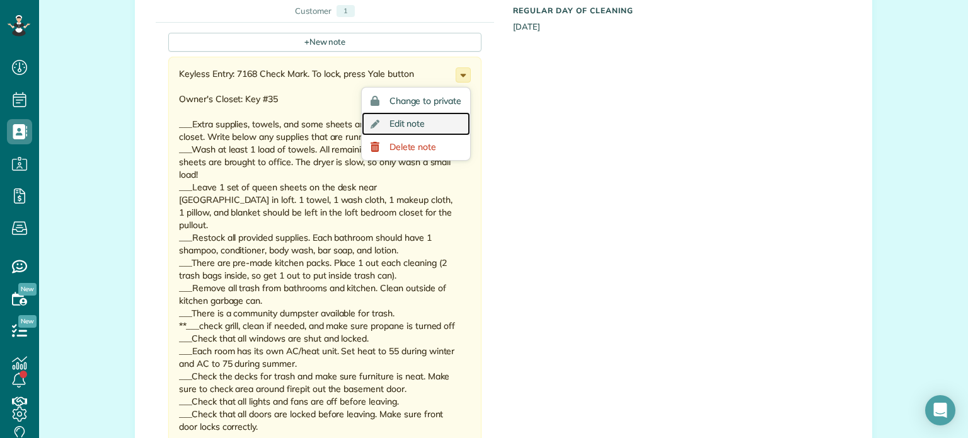
click at [401, 121] on span "Edit note" at bounding box center [408, 123] width 36 height 9
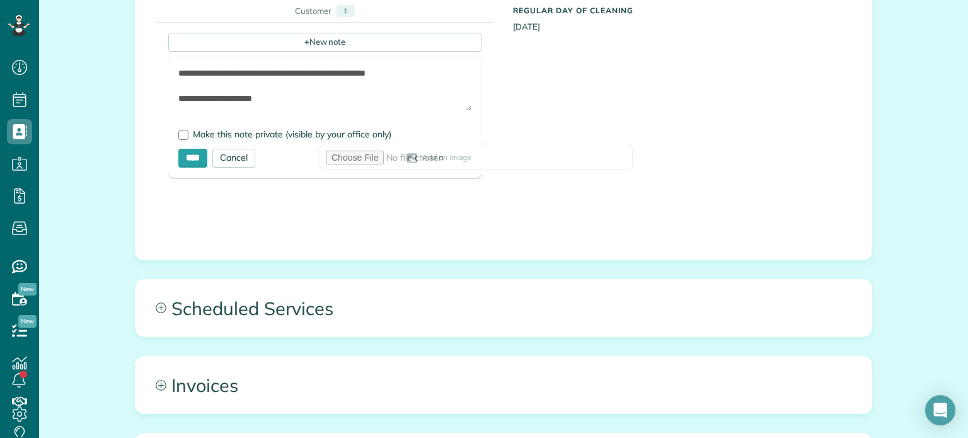
click at [286, 90] on textarea at bounding box center [324, 89] width 293 height 44
click at [281, 100] on textarea at bounding box center [324, 89] width 293 height 44
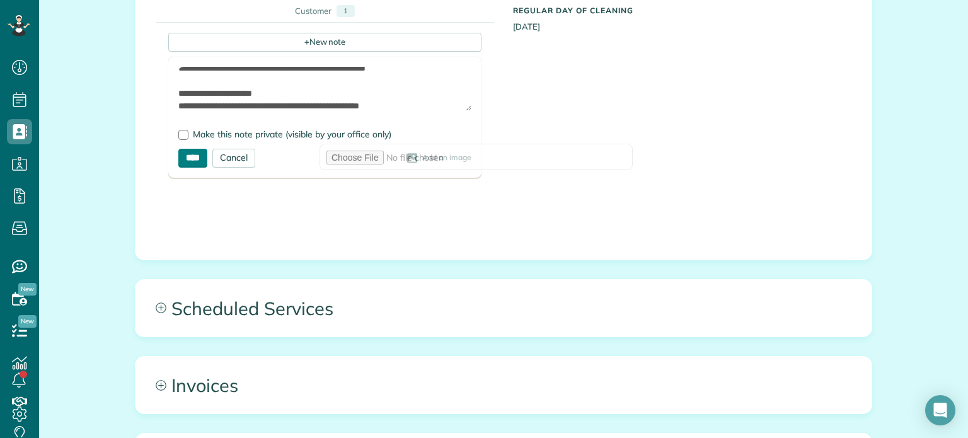
type textarea "**********"
click at [187, 154] on input "****" at bounding box center [192, 158] width 29 height 19
type input "**********"
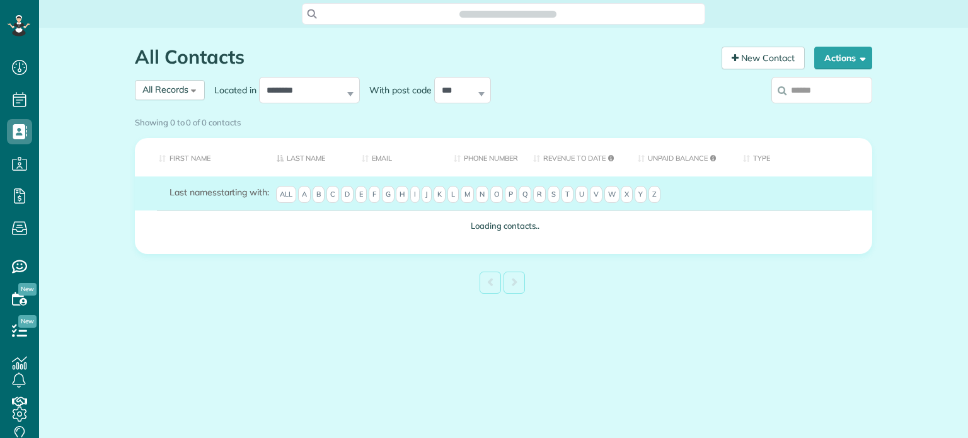
scroll to position [6, 6]
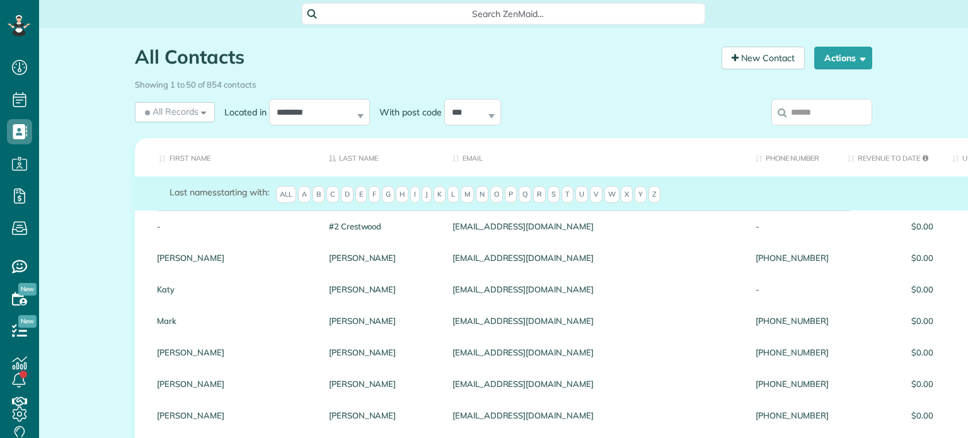
click at [809, 111] on input "search" at bounding box center [822, 112] width 101 height 26
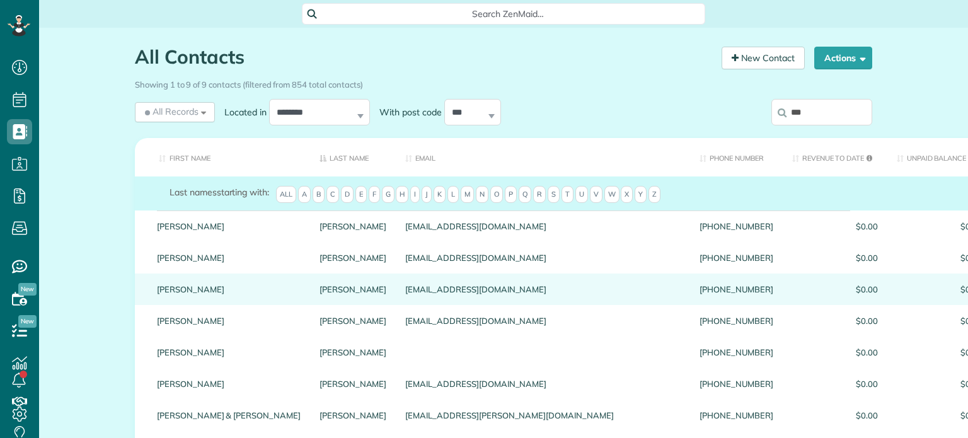
type input "***"
click at [320, 294] on link "Heidt" at bounding box center [353, 289] width 67 height 9
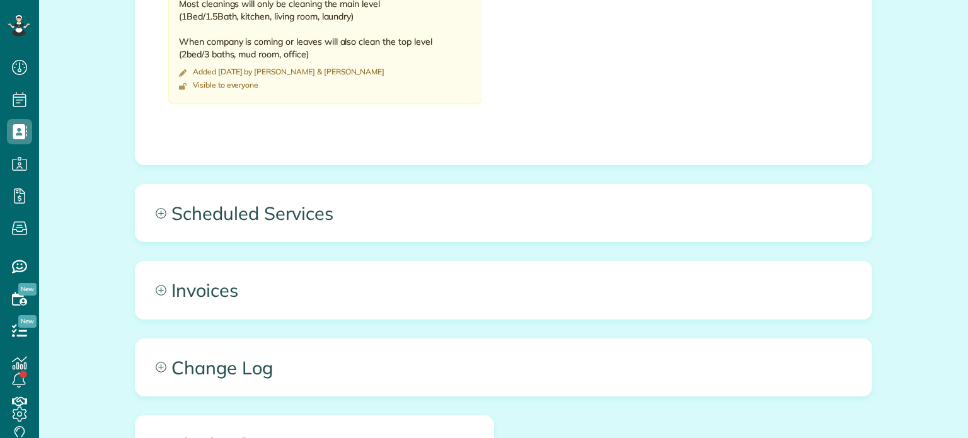
scroll to position [693, 0]
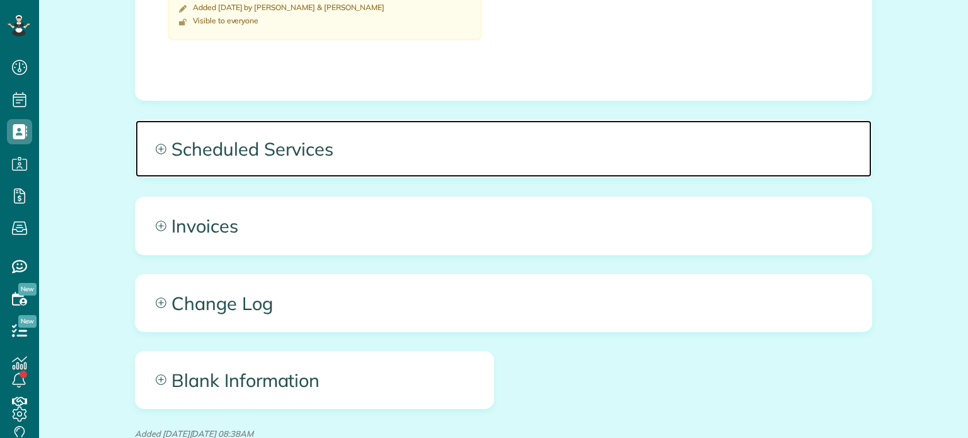
click at [284, 150] on span "Scheduled Services" at bounding box center [504, 148] width 736 height 57
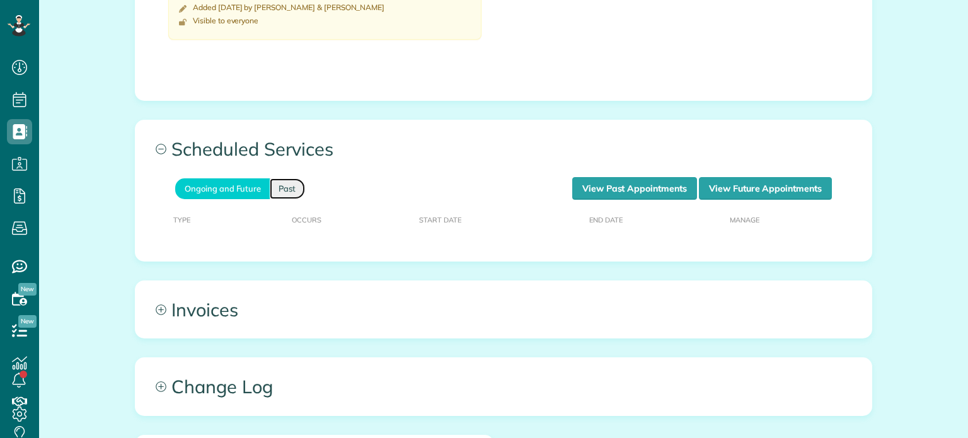
click at [275, 180] on link "Past" at bounding box center [287, 188] width 35 height 21
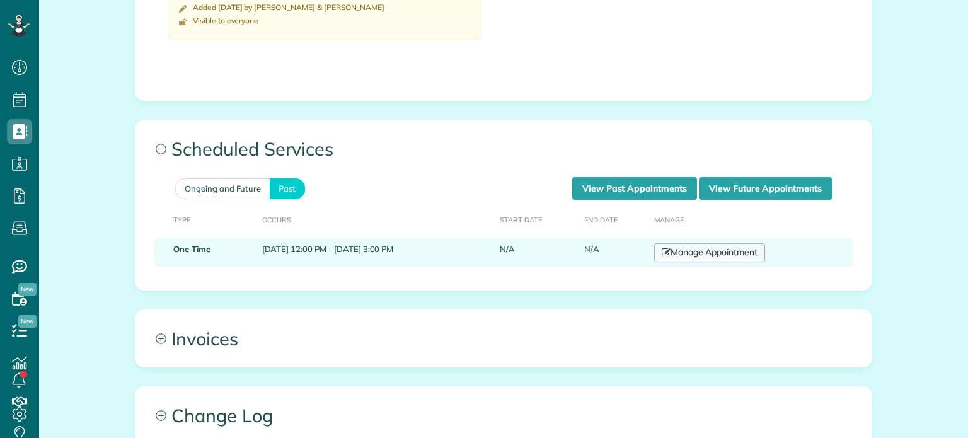
click at [704, 251] on link "Manage Appointment" at bounding box center [709, 252] width 111 height 19
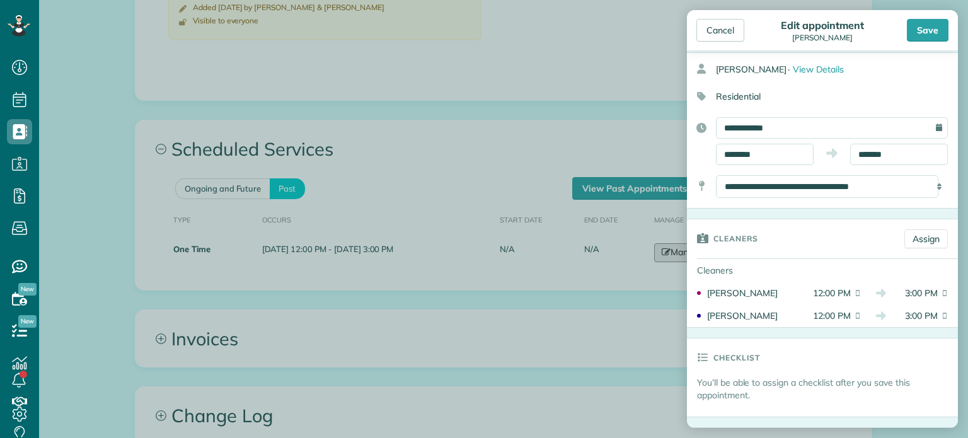
scroll to position [126, 0]
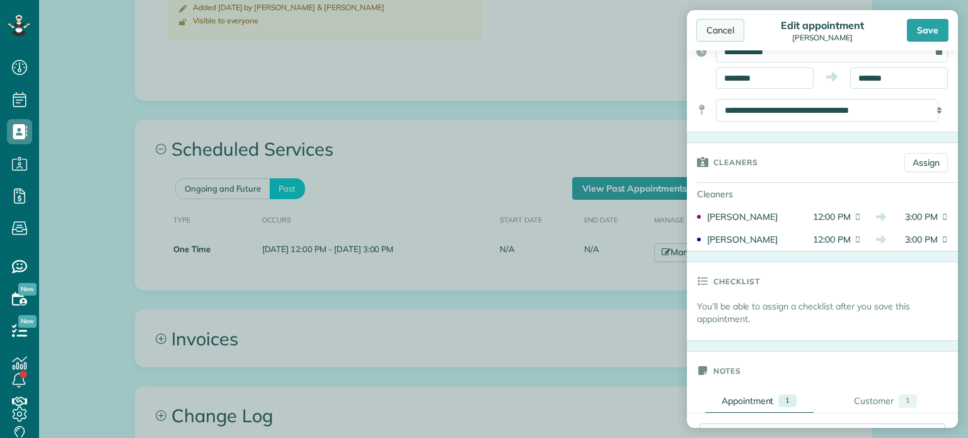
click at [720, 30] on div "Cancel" at bounding box center [721, 30] width 48 height 23
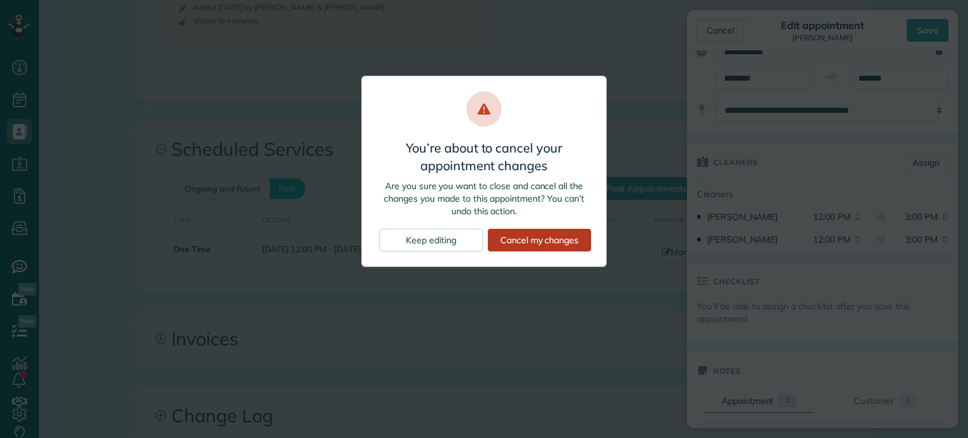
click at [541, 238] on div "Cancel my changes" at bounding box center [539, 240] width 103 height 23
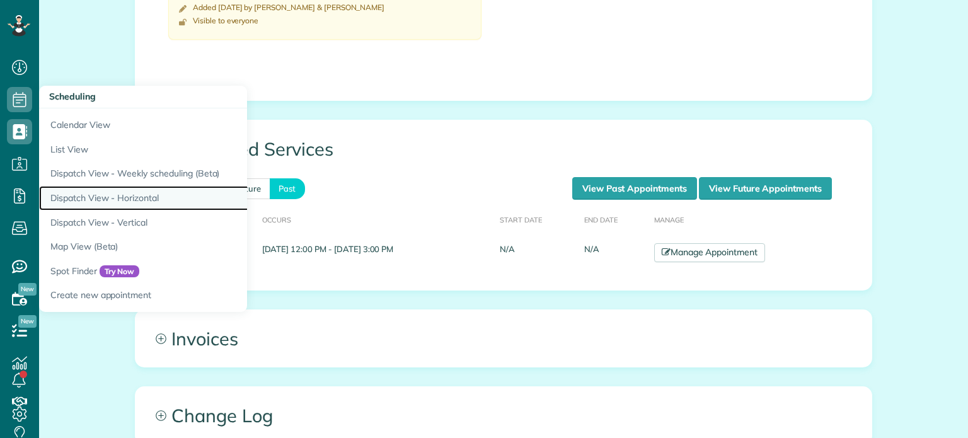
click at [103, 194] on link "Dispatch View - Horizontal" at bounding box center [196, 198] width 315 height 25
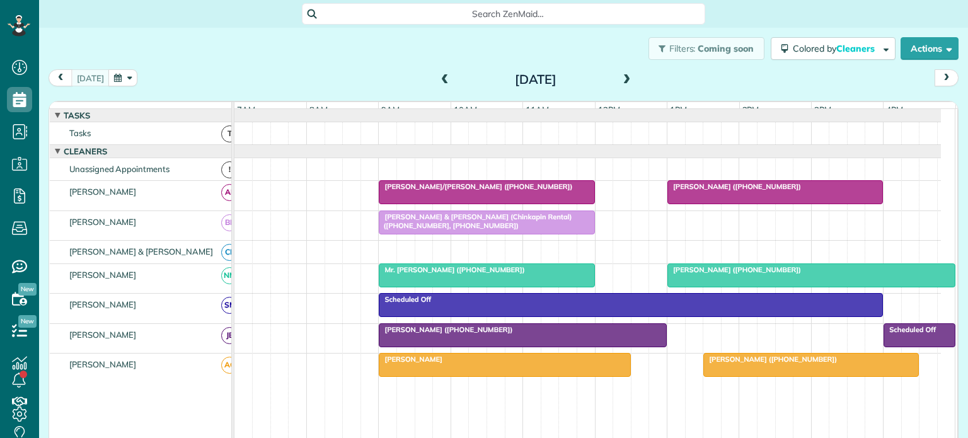
scroll to position [6, 6]
click at [121, 76] on button "button" at bounding box center [122, 77] width 29 height 17
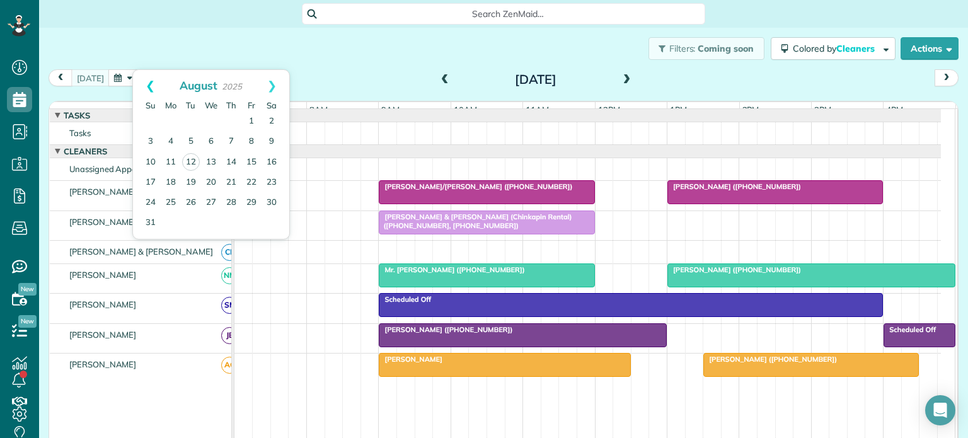
click at [144, 82] on link "Prev" at bounding box center [150, 86] width 35 height 32
click at [149, 86] on link "Prev" at bounding box center [150, 86] width 35 height 32
click at [251, 177] on link "27" at bounding box center [251, 182] width 20 height 20
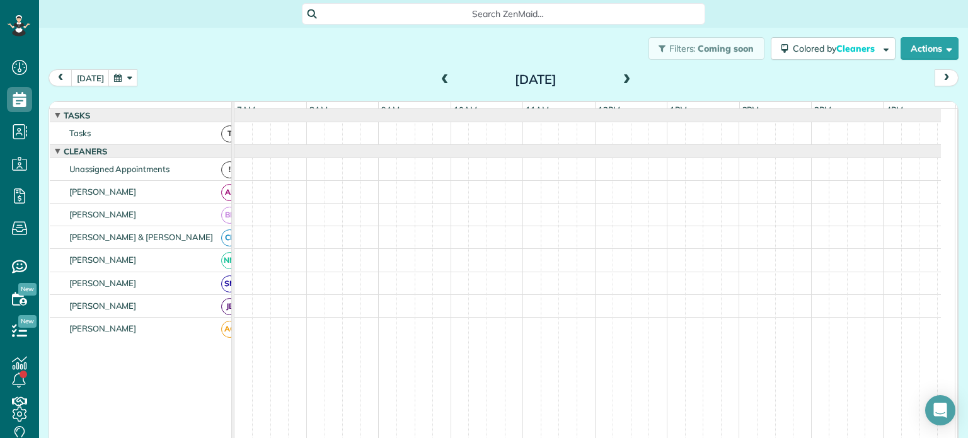
scroll to position [13, 0]
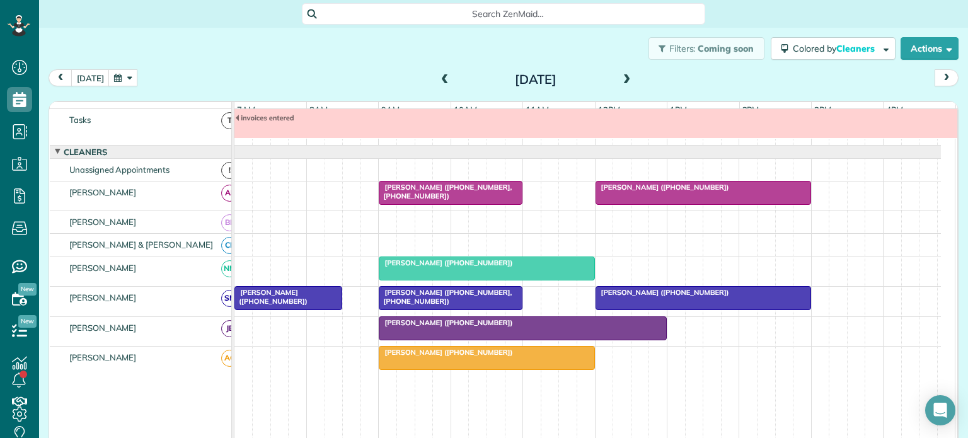
click at [648, 192] on div "[PERSON_NAME] ([PHONE_NUMBER])" at bounding box center [704, 187] width 208 height 9
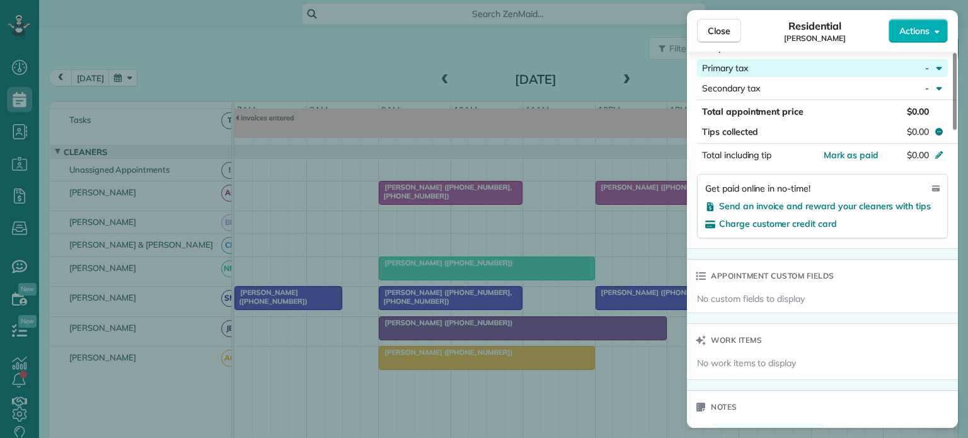
scroll to position [755, 0]
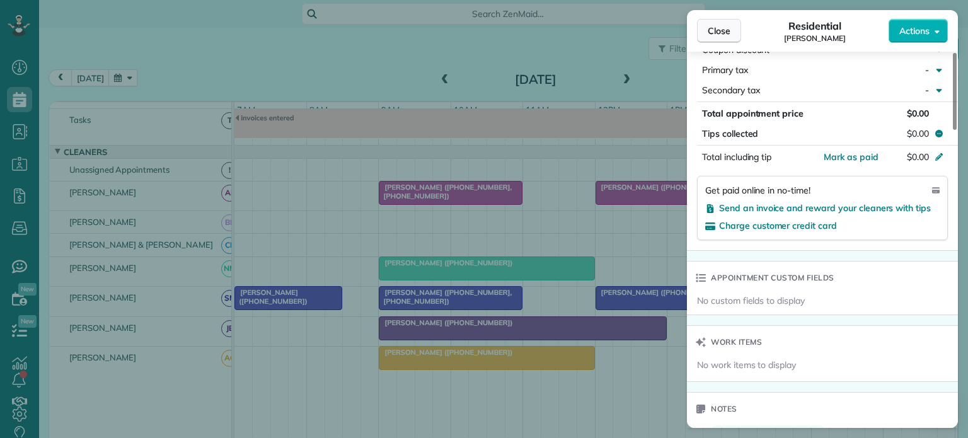
click at [719, 28] on span "Close" at bounding box center [719, 31] width 23 height 13
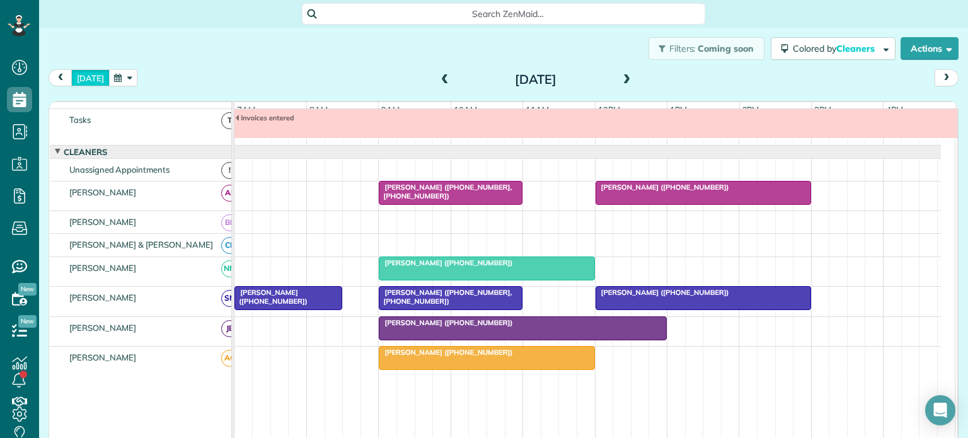
click at [86, 75] on button "[DATE]" at bounding box center [90, 77] width 38 height 17
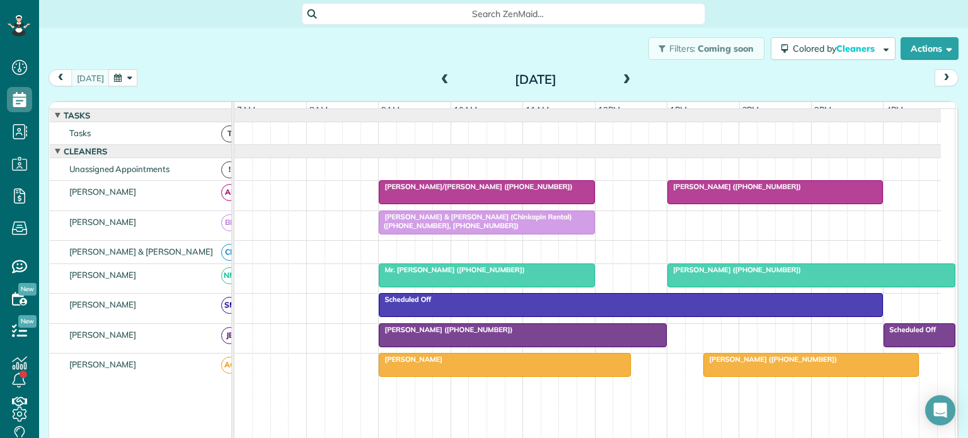
click at [125, 78] on button "button" at bounding box center [122, 77] width 29 height 17
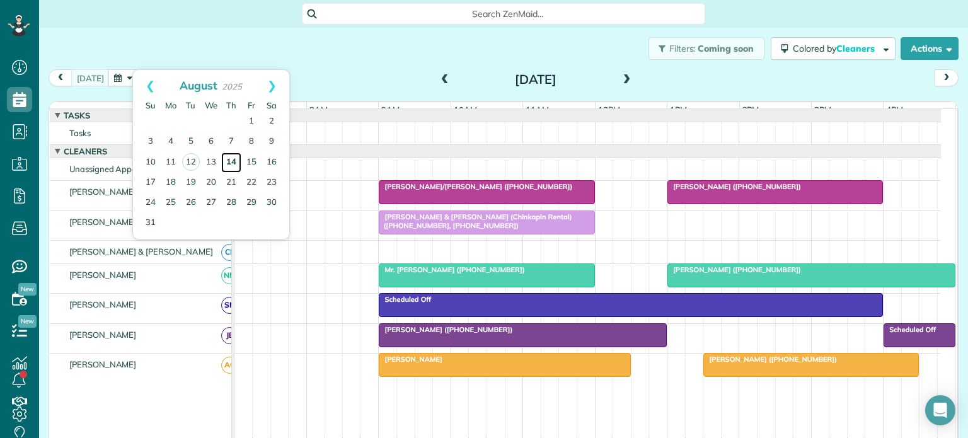
click at [234, 156] on link "14" at bounding box center [231, 163] width 20 height 20
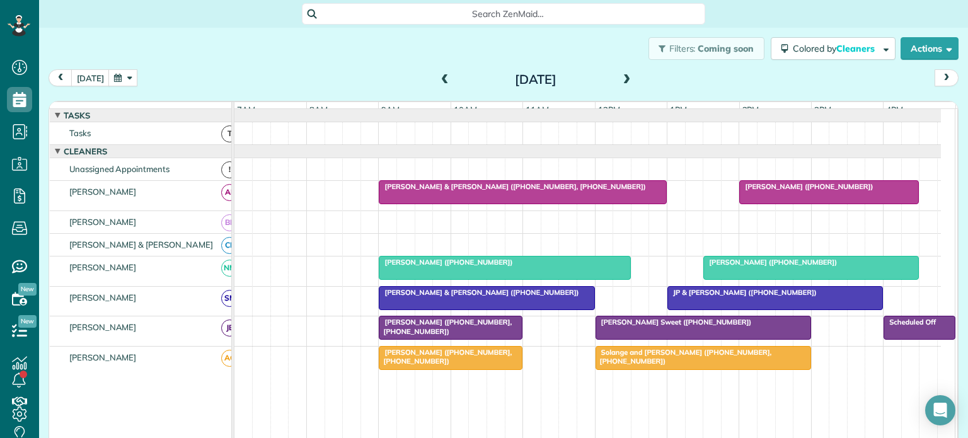
click at [620, 79] on span at bounding box center [627, 79] width 14 height 11
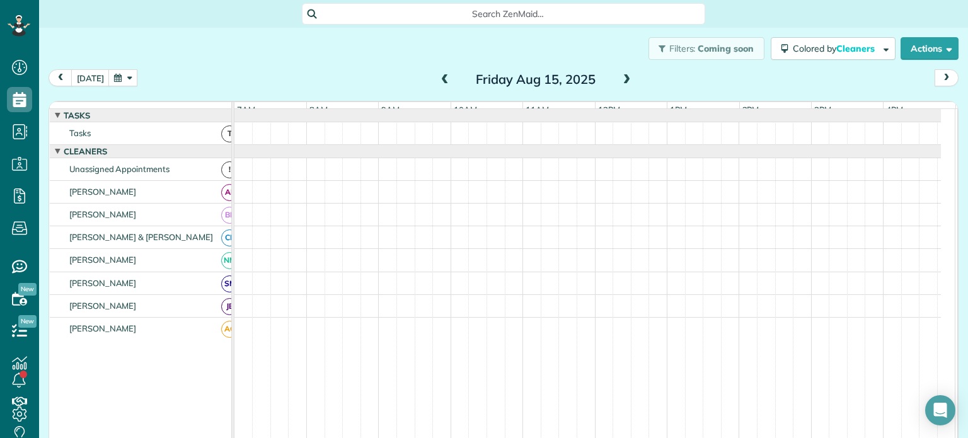
scroll to position [13, 0]
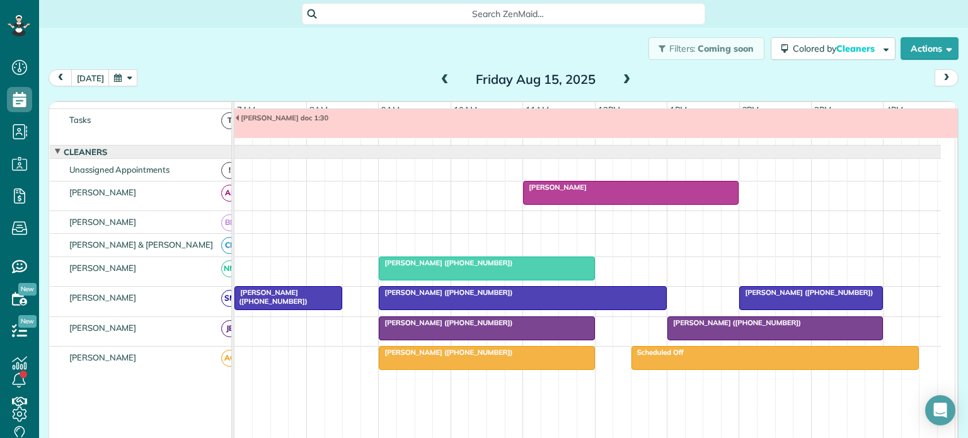
click at [620, 79] on span at bounding box center [627, 79] width 14 height 11
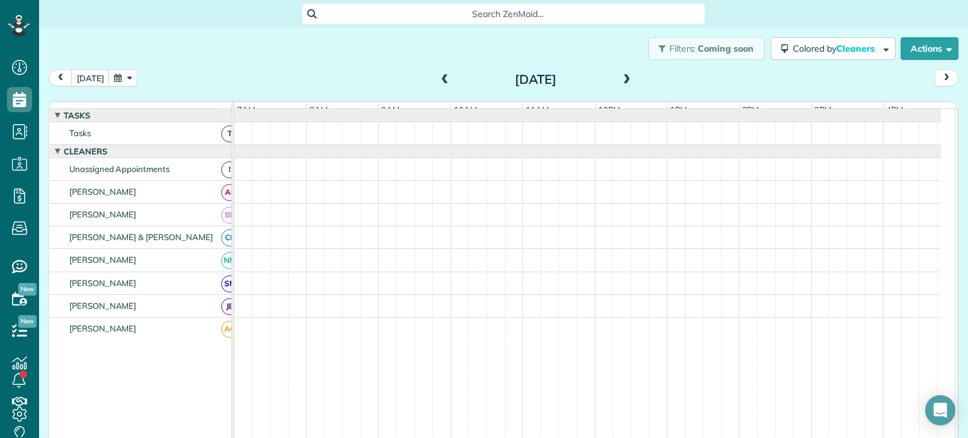
click at [620, 79] on span at bounding box center [627, 79] width 14 height 11
click at [620, 80] on span at bounding box center [627, 79] width 14 height 11
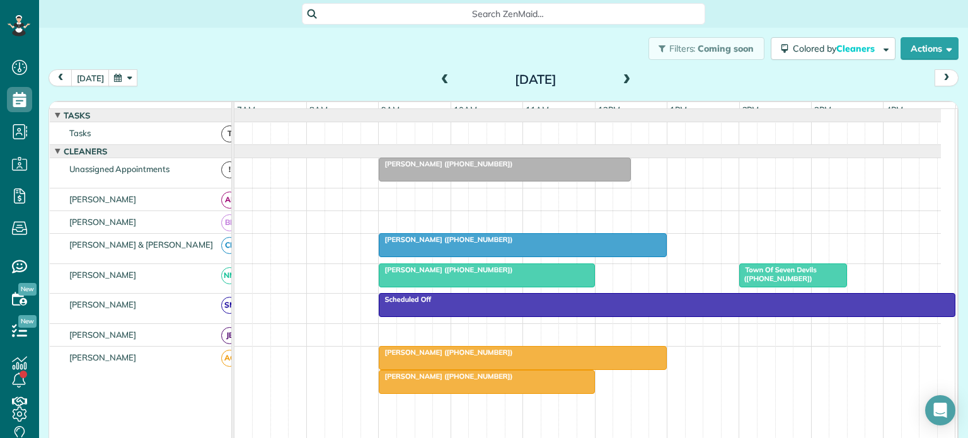
click at [623, 78] on span at bounding box center [627, 79] width 14 height 11
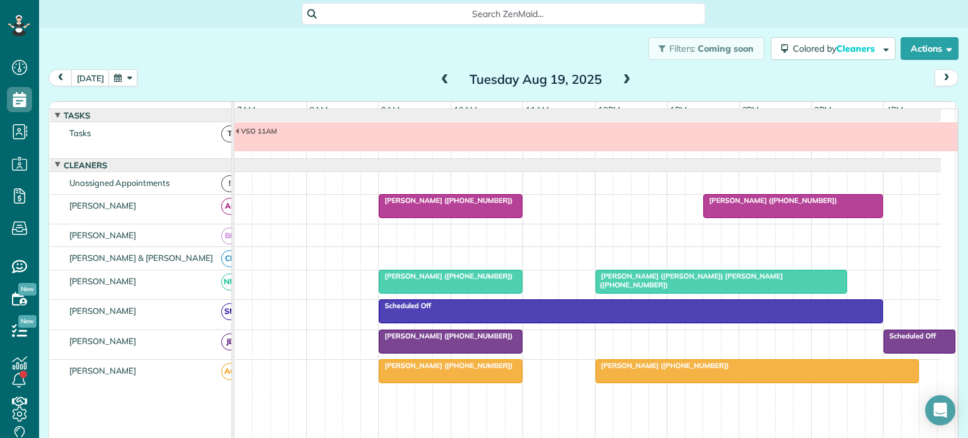
scroll to position [13, 0]
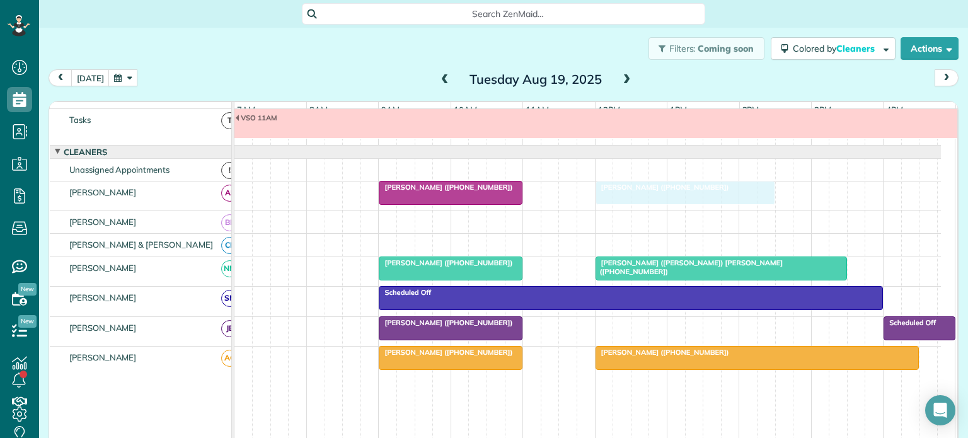
drag, startPoint x: 745, startPoint y: 197, endPoint x: 646, endPoint y: 195, distance: 99.6
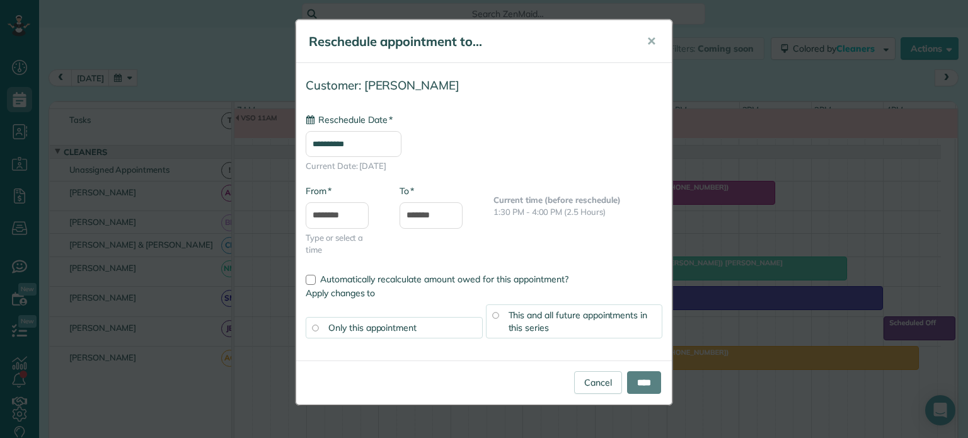
type input "**********"
click at [641, 378] on input "****" at bounding box center [644, 382] width 34 height 23
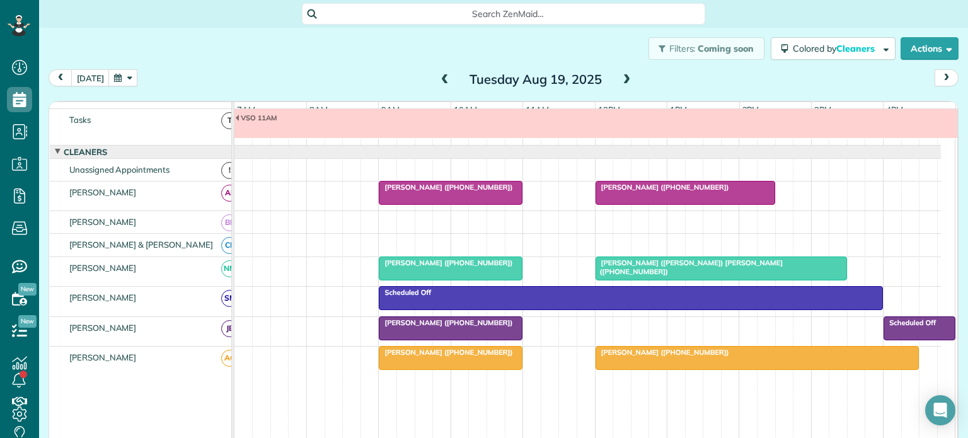
click at [622, 78] on span at bounding box center [627, 79] width 14 height 11
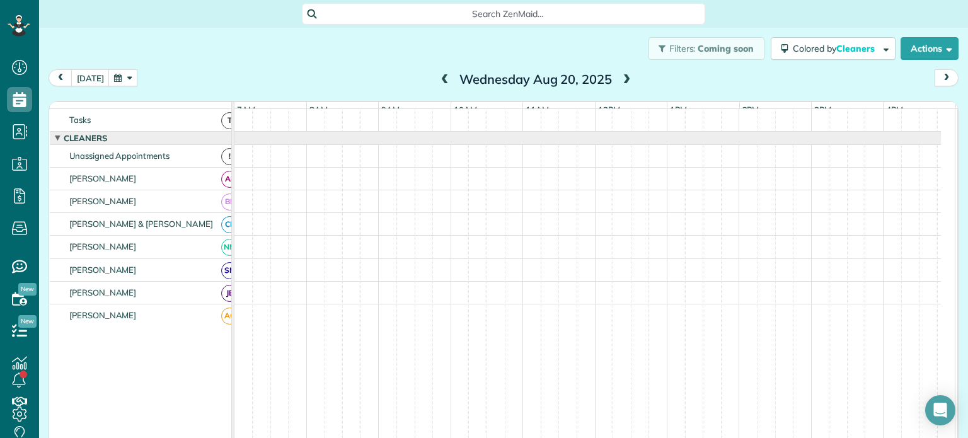
scroll to position [0, 0]
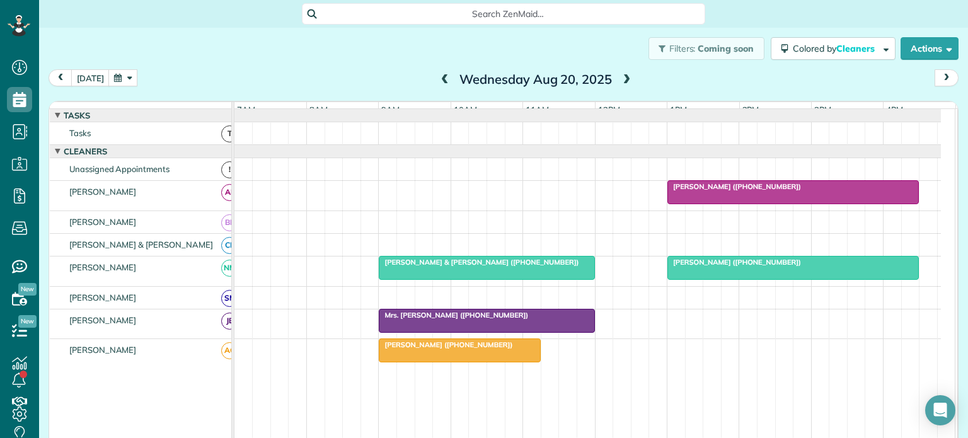
click at [129, 76] on button "button" at bounding box center [122, 77] width 29 height 17
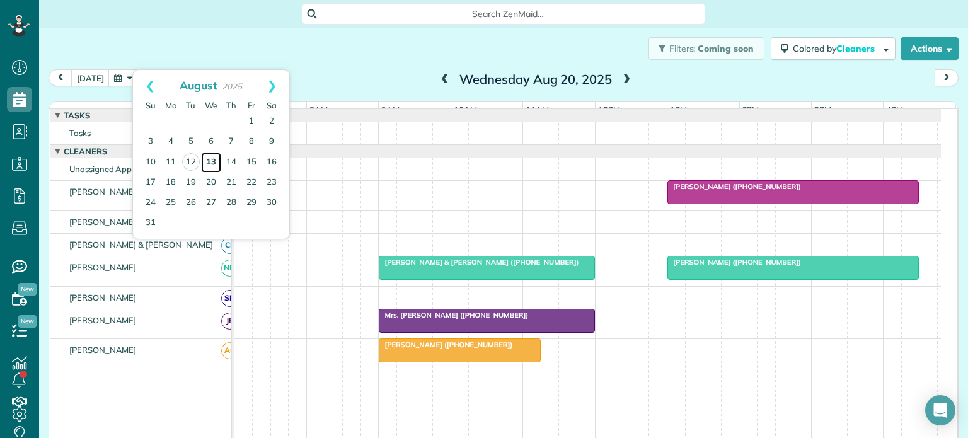
click at [211, 161] on link "13" at bounding box center [211, 163] width 20 height 20
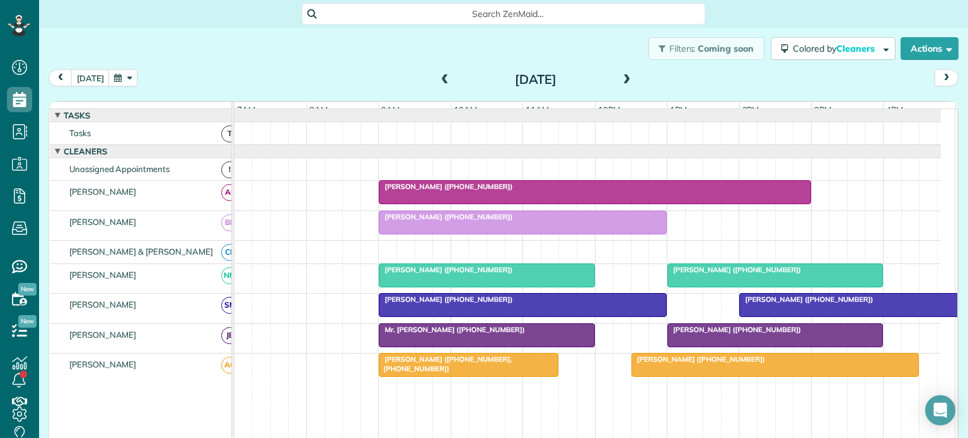
click at [439, 78] on span at bounding box center [445, 79] width 14 height 11
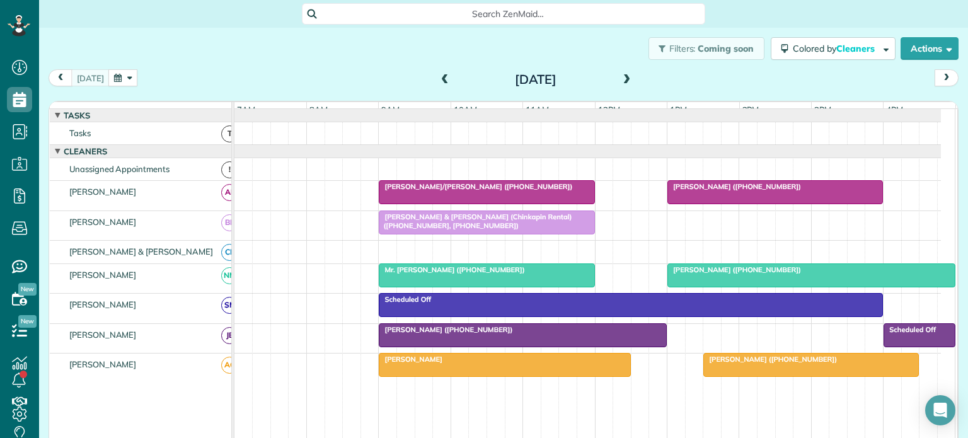
click at [436, 191] on span "[PERSON_NAME]/[PERSON_NAME] ([PHONE_NUMBER])" at bounding box center [475, 186] width 195 height 9
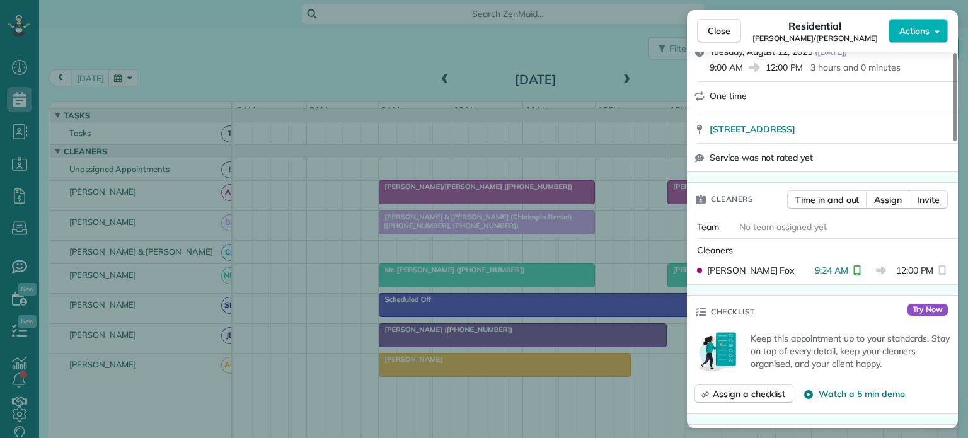
scroll to position [252, 0]
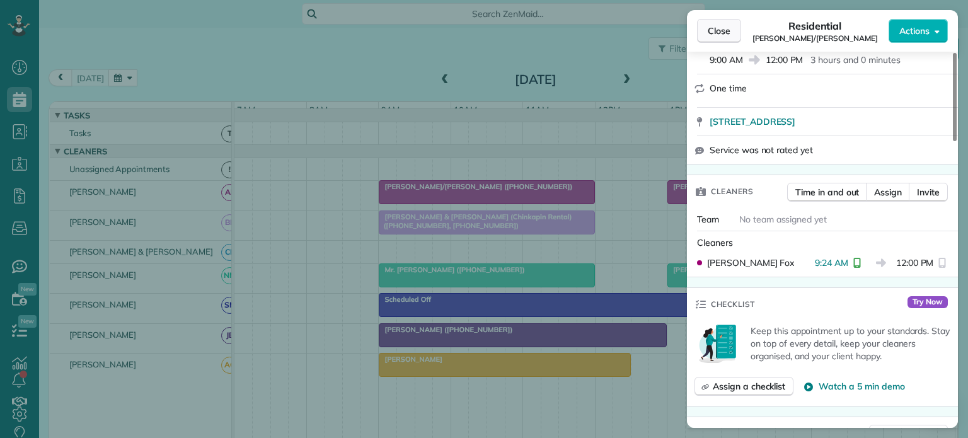
click at [726, 32] on span "Close" at bounding box center [719, 31] width 23 height 13
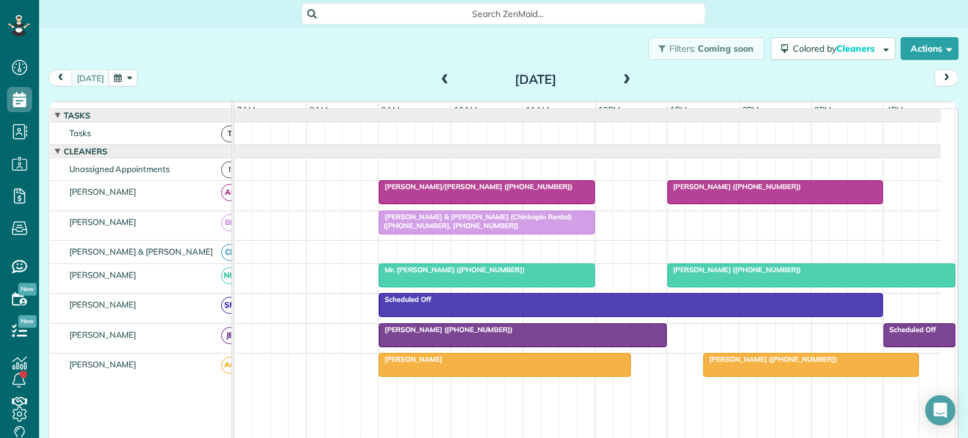
click at [621, 75] on span at bounding box center [627, 79] width 14 height 11
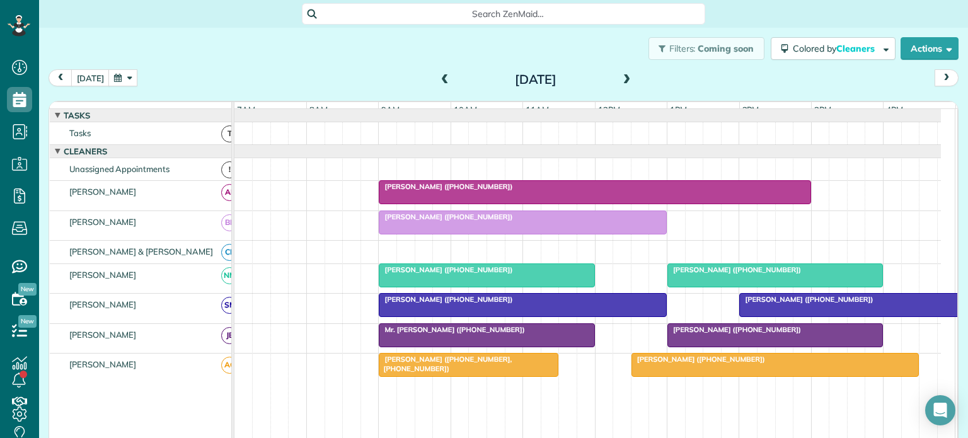
click at [620, 75] on span at bounding box center [627, 79] width 14 height 11
